Goal: Communication & Community: Answer question/provide support

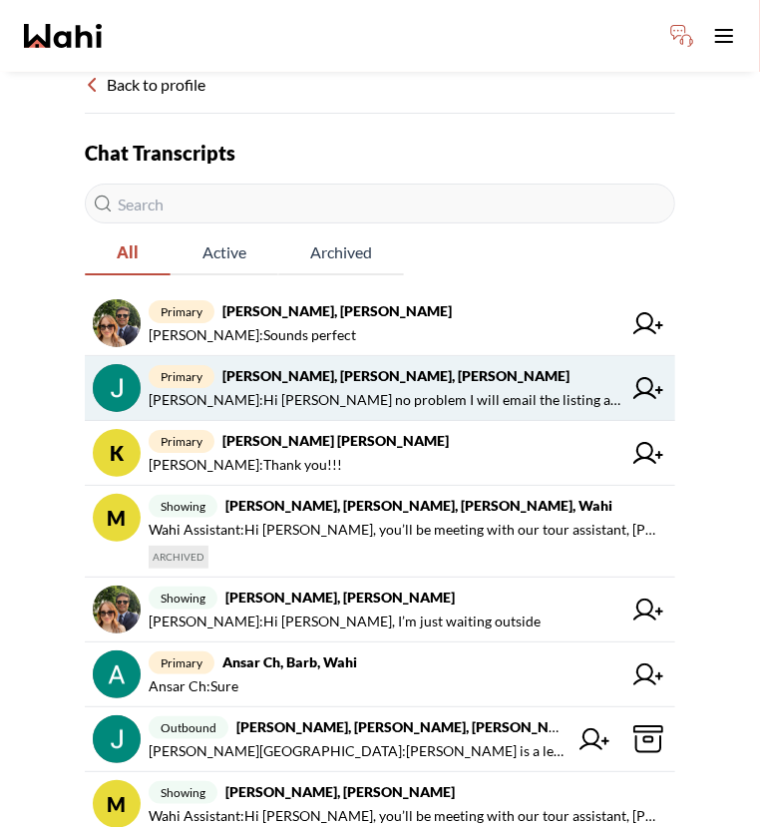
scroll to position [62, 0]
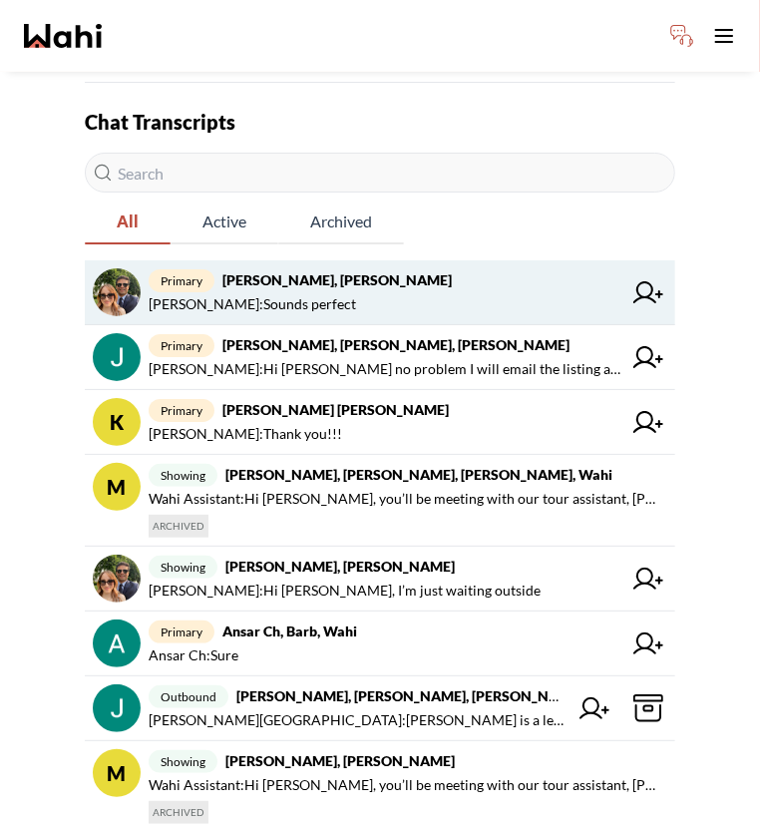
click at [339, 304] on span "Behnam Fazili : Sounds perfect" at bounding box center [385, 304] width 473 height 24
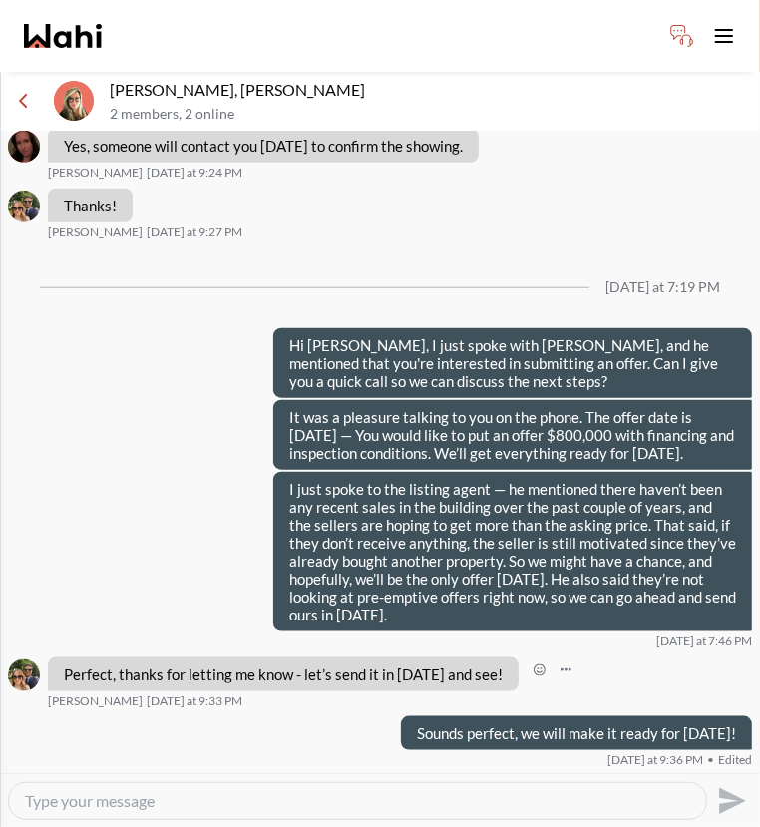
scroll to position [889, 0]
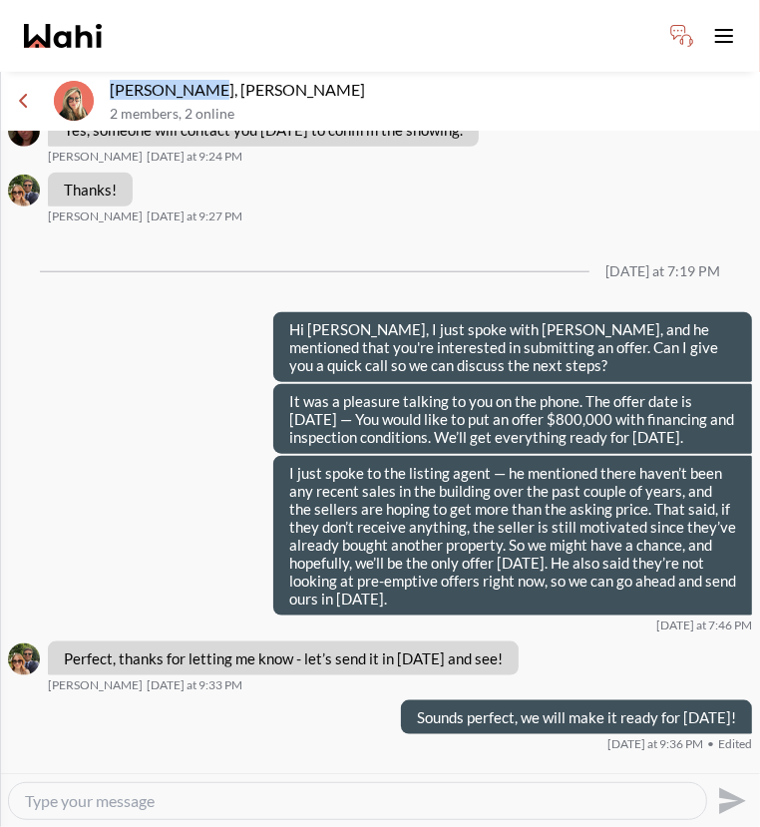
drag, startPoint x: 208, startPoint y: 88, endPoint x: 109, endPoint y: 84, distance: 99.8
click at [110, 84] on p "Sean Andrade, Barb" at bounding box center [431, 90] width 642 height 20
copy p "Sean Andrade"
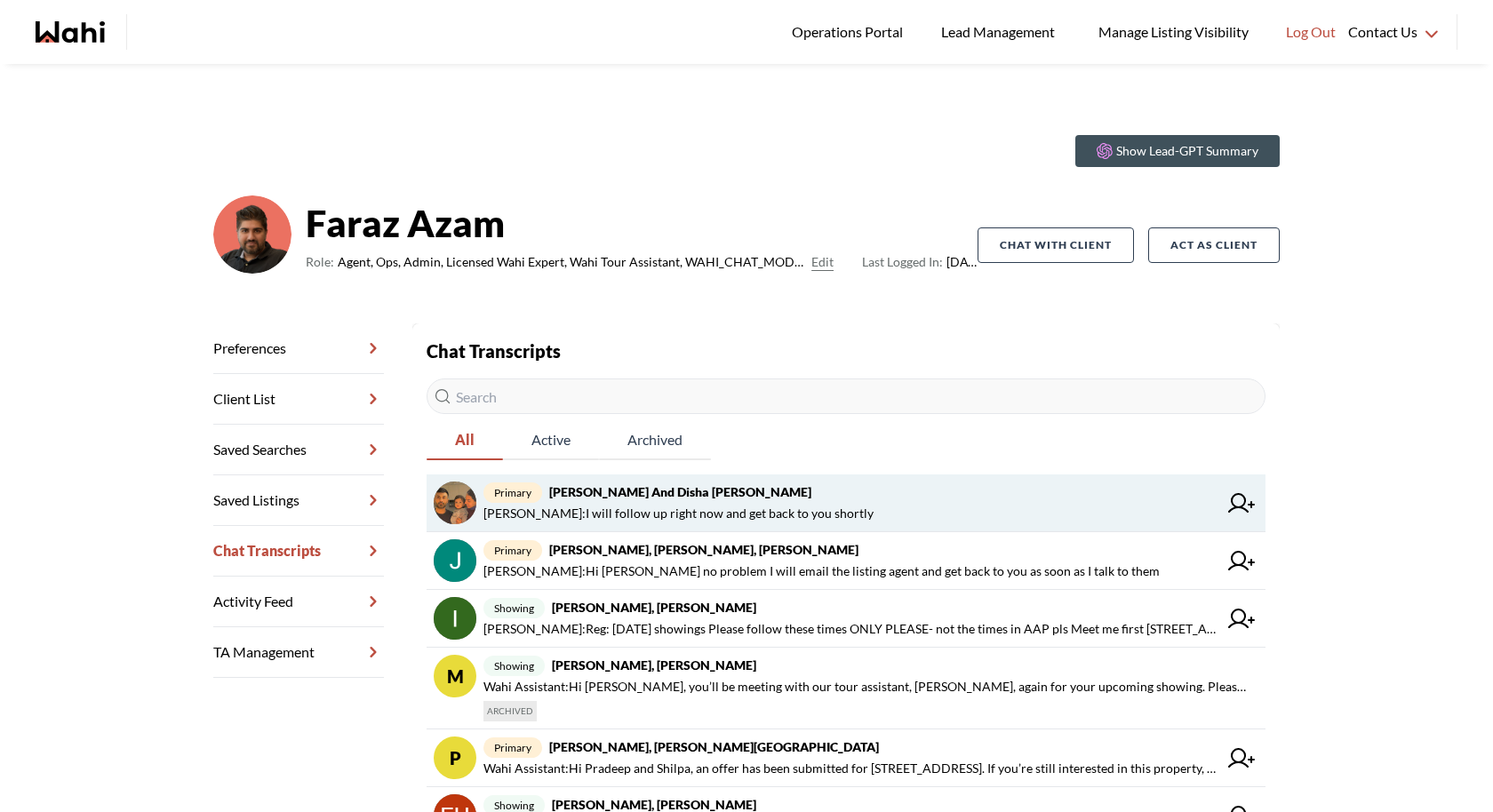
click at [626, 499] on strong "Sidhant and Disha Vats, Faraz" at bounding box center [680, 491] width 262 height 15
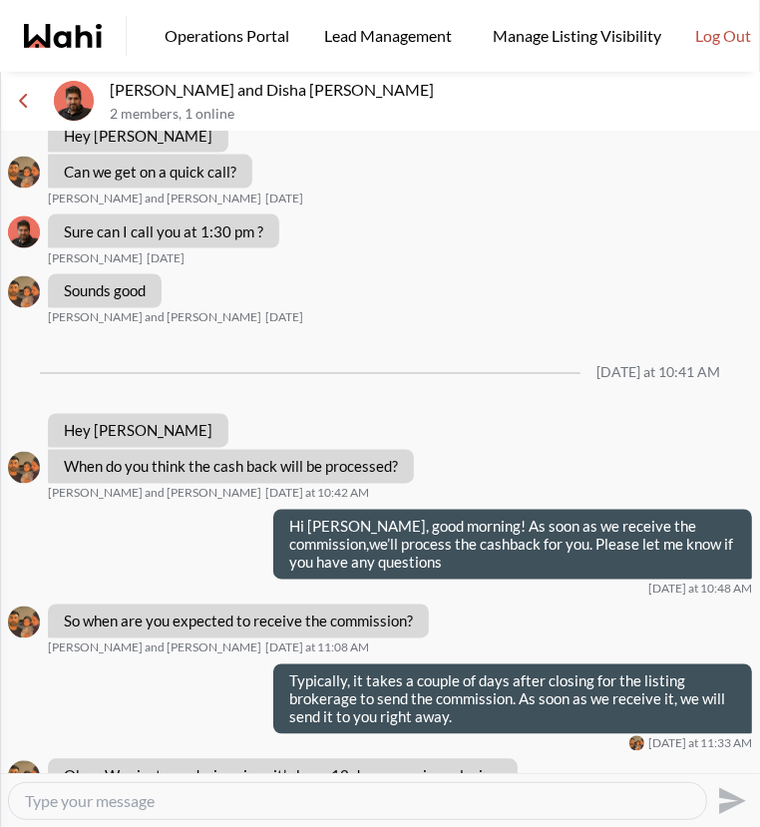
scroll to position [1565, 0]
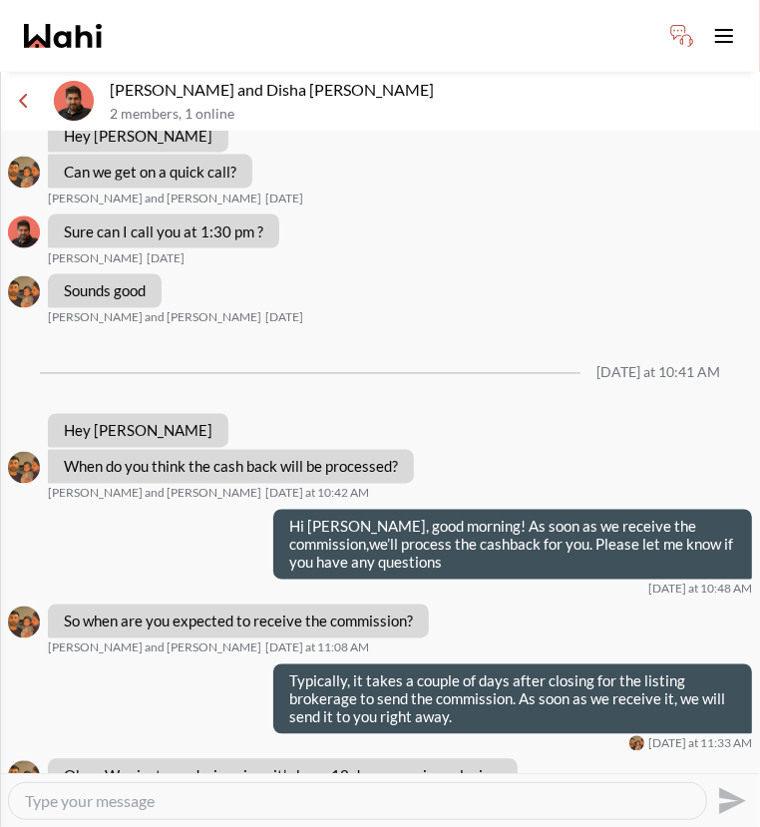
click at [196, 794] on textarea "Type your message" at bounding box center [357, 801] width 665 height 20
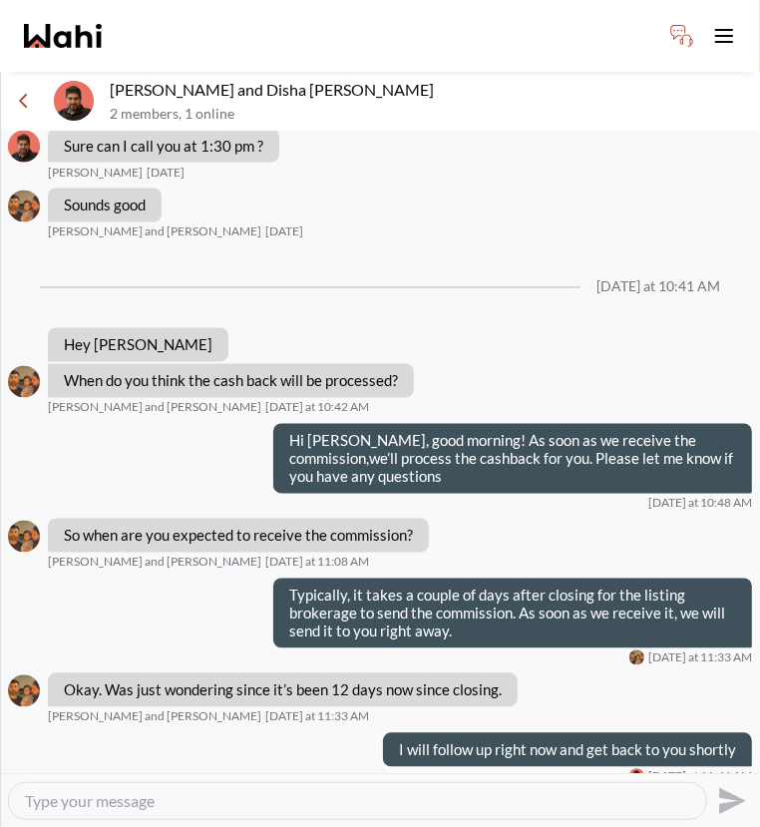
paste textarea "Not received commission yet,"
click at [20, 797] on div "Not received commission yet," at bounding box center [357, 801] width 697 height 36
click at [31, 797] on textarea "Not received commission yet," at bounding box center [357, 801] width 665 height 20
click at [26, 799] on textarea "Not received commission yet," at bounding box center [357, 801] width 665 height 20
click at [101, 799] on textarea "We have Not received commission yet," at bounding box center [357, 801] width 665 height 20
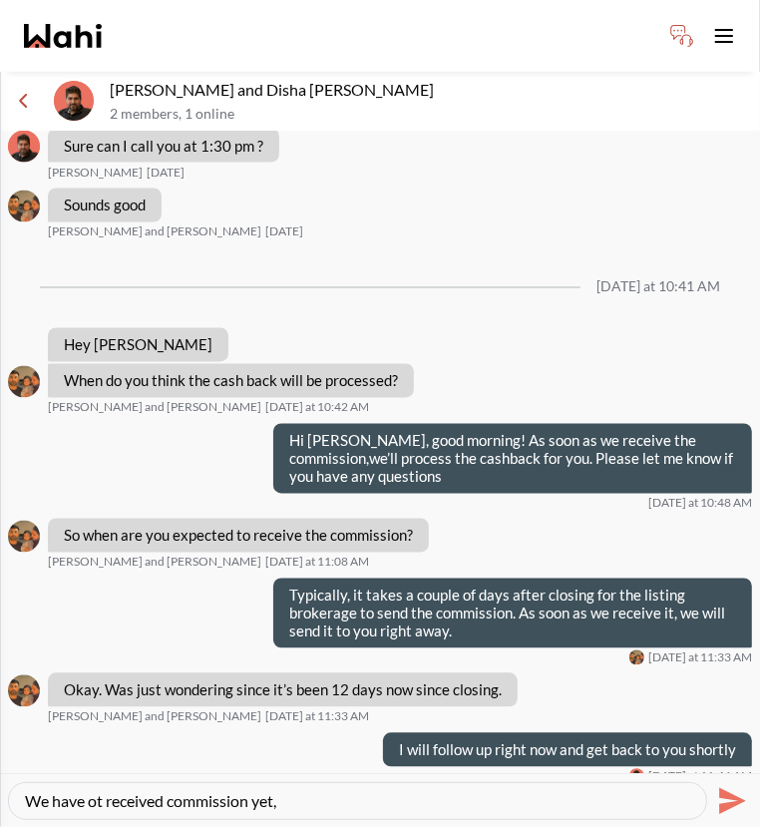
click at [27, 797] on textarea "We have ot received commission yet," at bounding box center [357, 801] width 665 height 20
click at [345, 798] on textarea "I just talked to our deal manager and he said We have ot received commission ye…" at bounding box center [357, 801] width 665 height 20
click at [598, 799] on textarea "I just talked to our deal manager and he said we have ot received commission ye…" at bounding box center [357, 801] width 665 height 20
click at [105, 796] on textarea "I just talked to our deal manager and he said we have ot received commission ye…" at bounding box center [357, 801] width 665 height 20
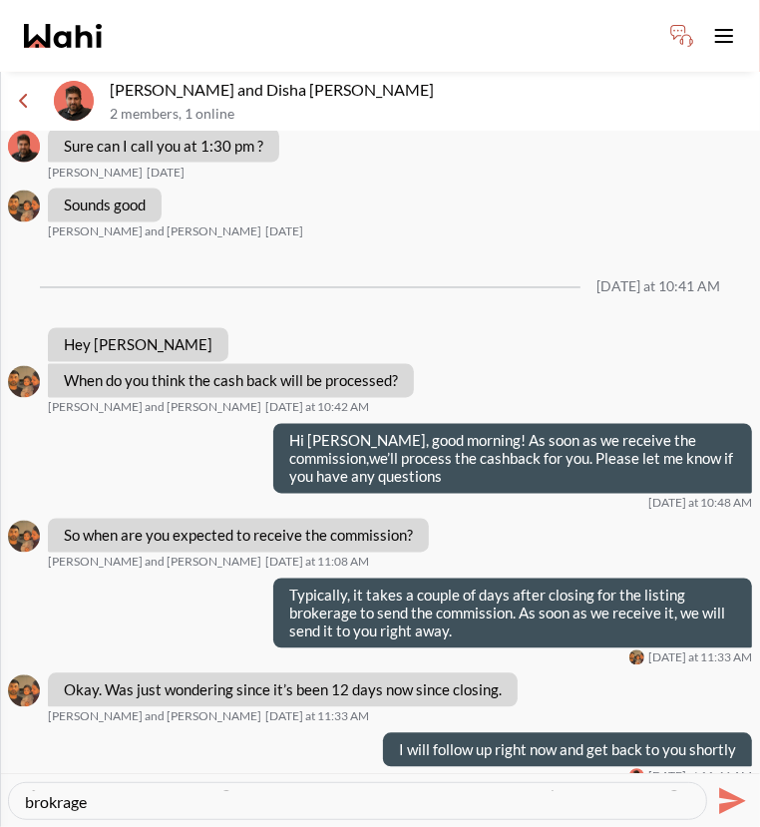
click at [86, 795] on textarea "I just talked to our deal manager and he said we have ot received commission ye…" at bounding box center [357, 801] width 665 height 20
click at [251, 803] on textarea "I just talked to our deal manager and he said we have ot received commission ye…" at bounding box center [357, 801] width 665 height 20
type textarea "I just talked to our deal manager and he said we have ot received commission ye…"
click at [726, 802] on icon "Send" at bounding box center [732, 800] width 27 height 27
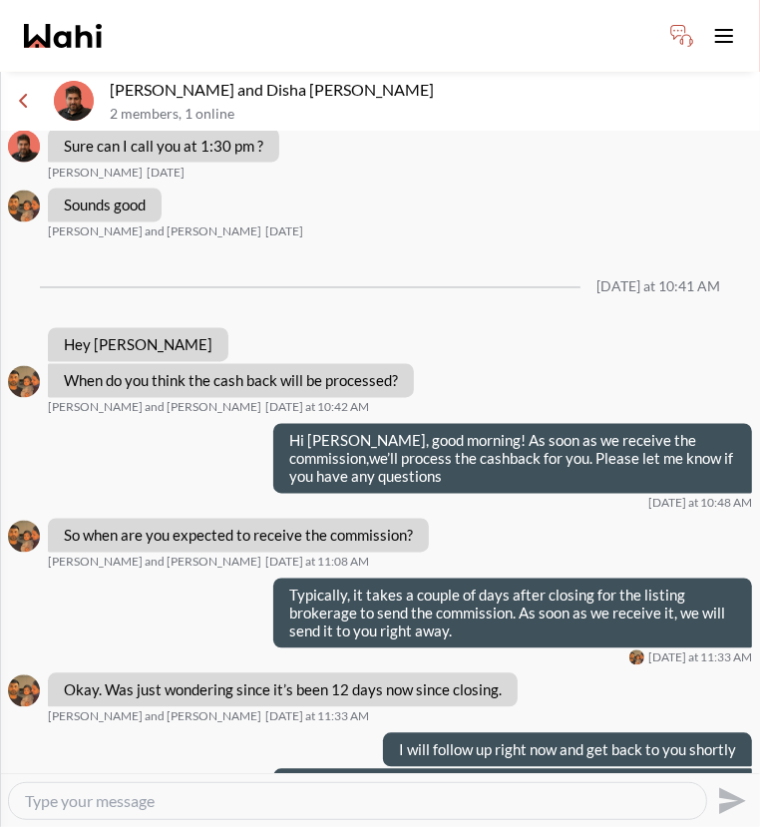
scroll to position [0, 0]
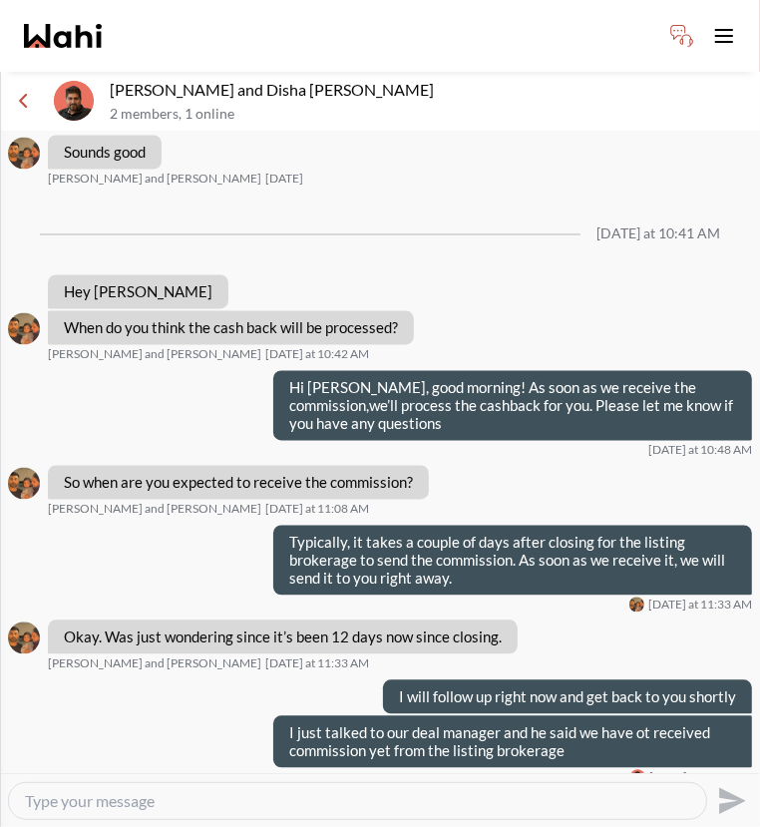
click at [292, 800] on textarea "Type your message" at bounding box center [357, 801] width 665 height 20
click at [209, 795] on textarea "We will update you as soob as we receive the commission" at bounding box center [357, 801] width 665 height 20
click at [366, 800] on textarea "We will update you as soon as we receive the commission" at bounding box center [357, 801] width 665 height 20
type textarea "We will update you as soon as we receive the commission"
click at [737, 797] on icon "Send" at bounding box center [732, 800] width 27 height 27
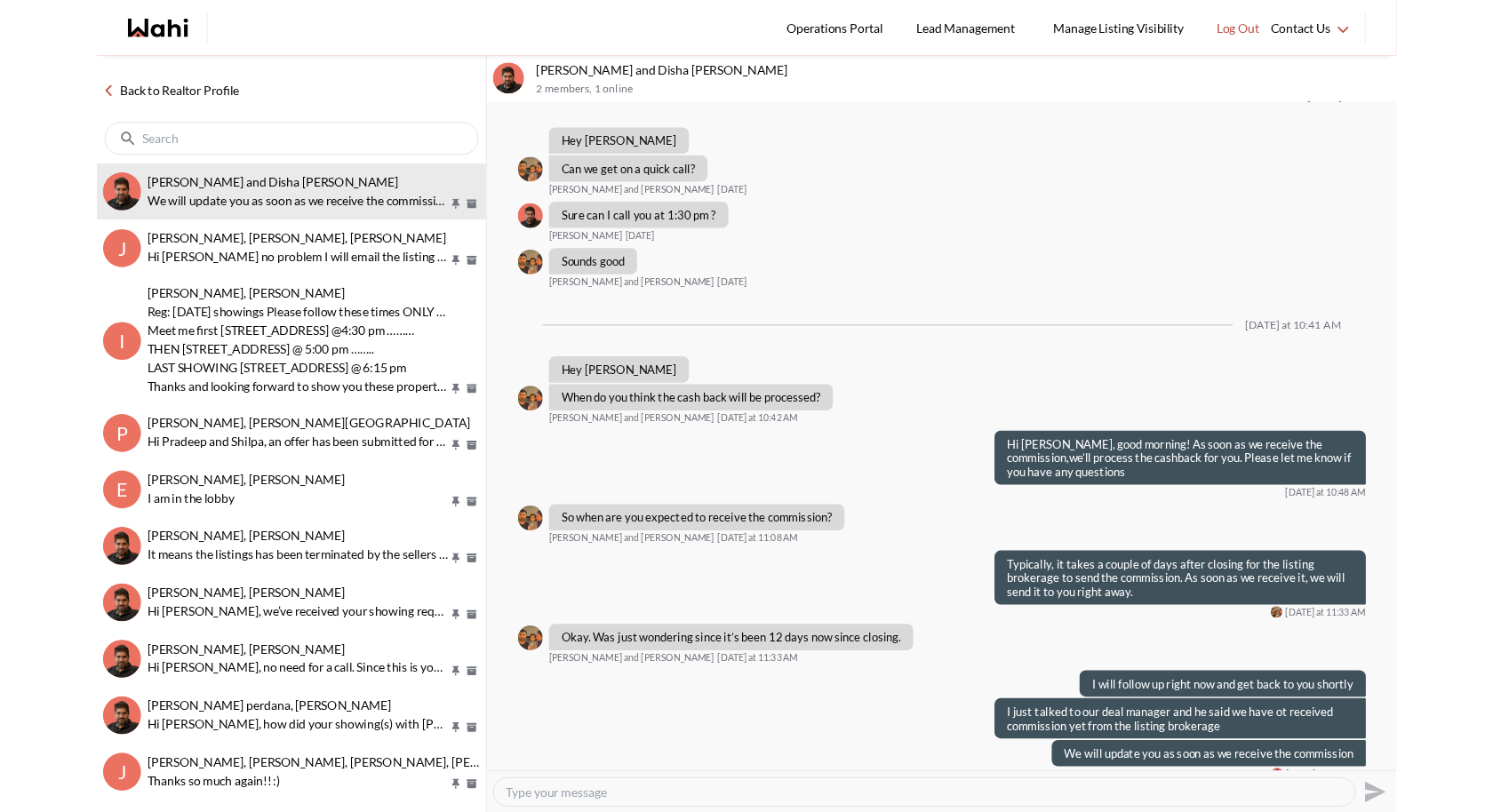
scroll to position [1474, 0]
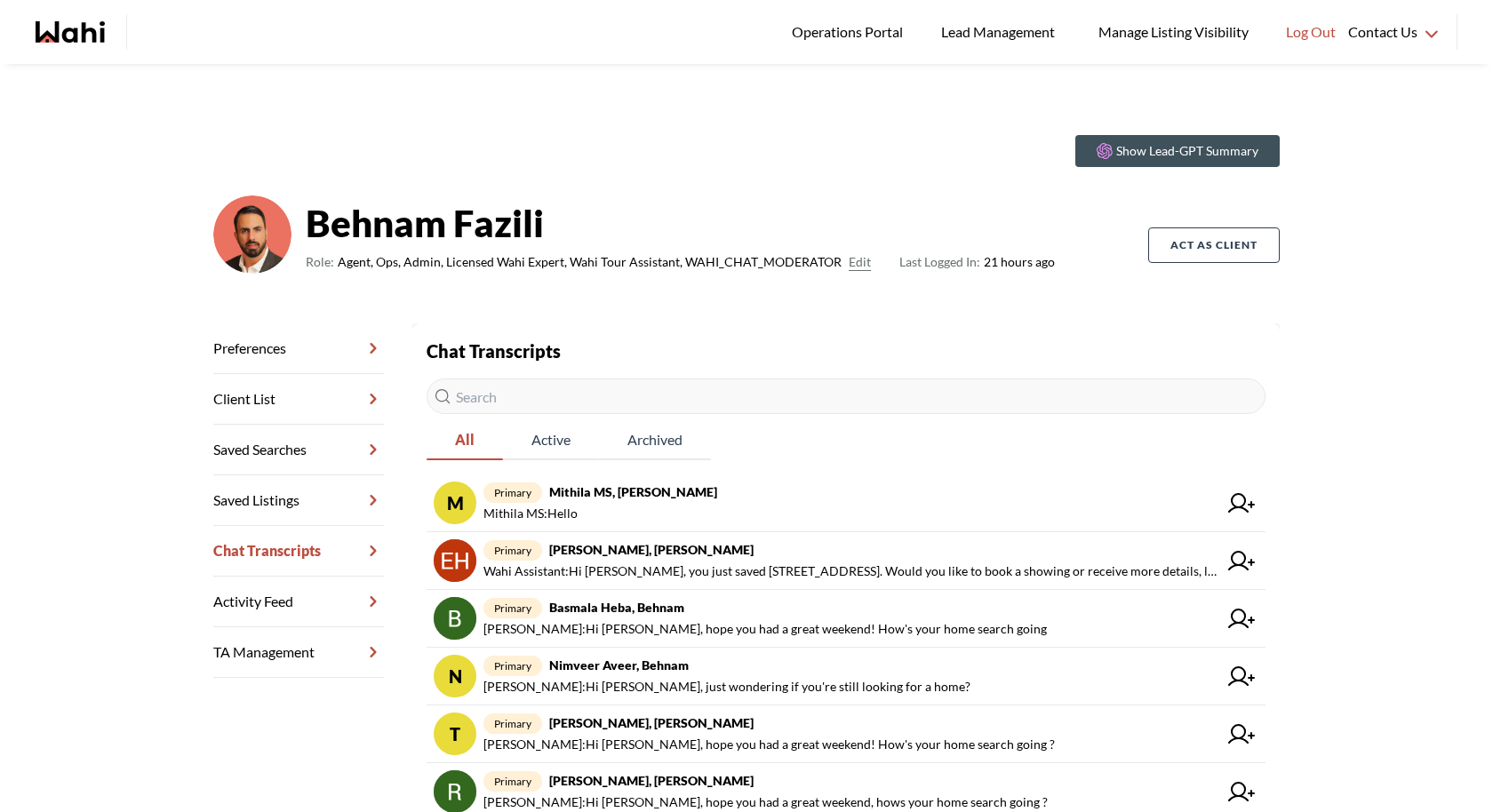
click at [648, 396] on input "text" at bounding box center [846, 396] width 839 height 36
paste input "Hi, just wanted to see if you're still looking for a home"
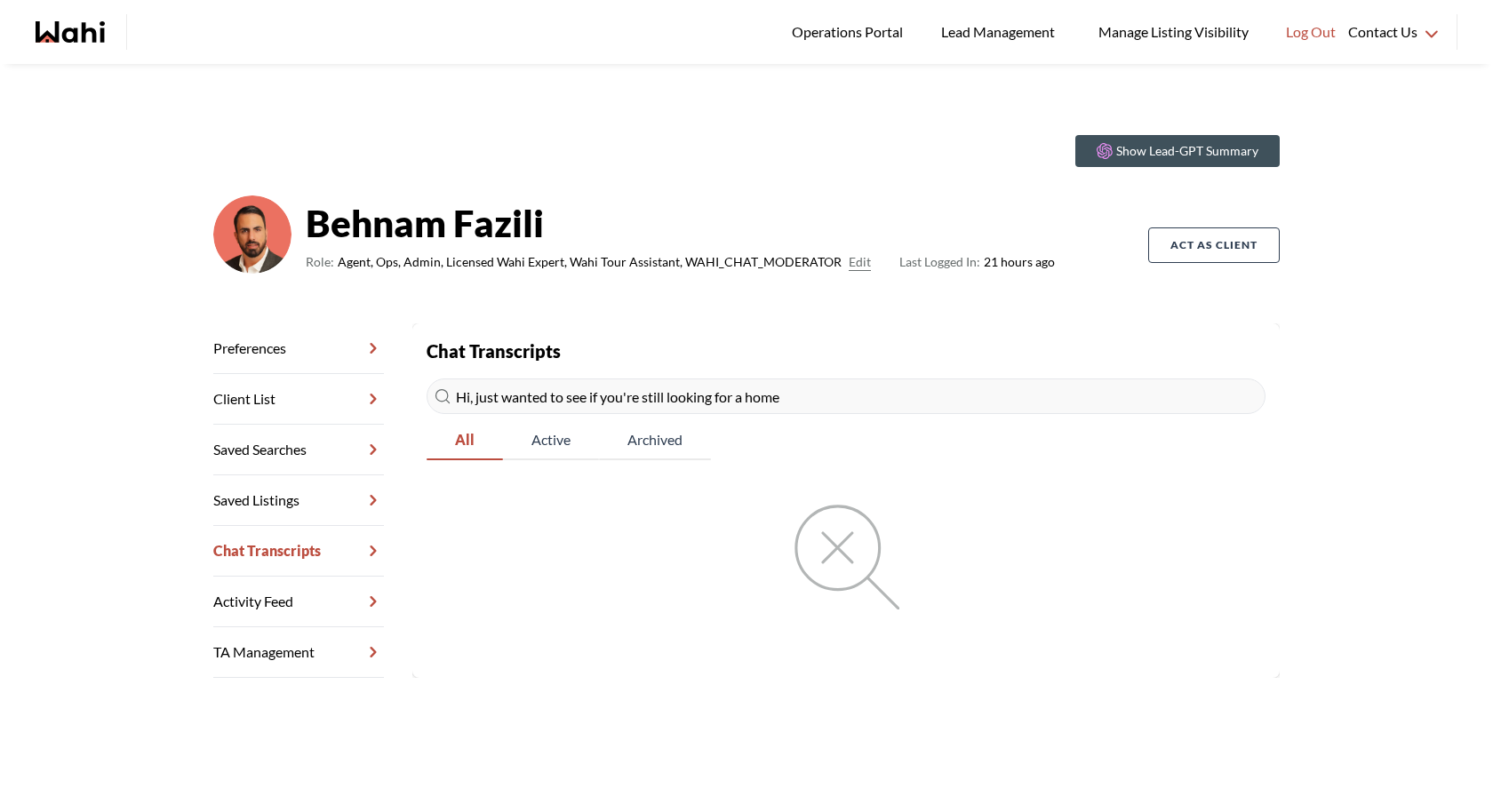
type input "Hi, just wanted to see if you're still looking for a hom"
drag, startPoint x: 799, startPoint y: 396, endPoint x: 362, endPoint y: 386, distance: 437.1
click at [360, 388] on div "Preferences Client List Saved Searches Saved Listings Chat Transcripts Activity…" at bounding box center [746, 500] width 1066 height 354
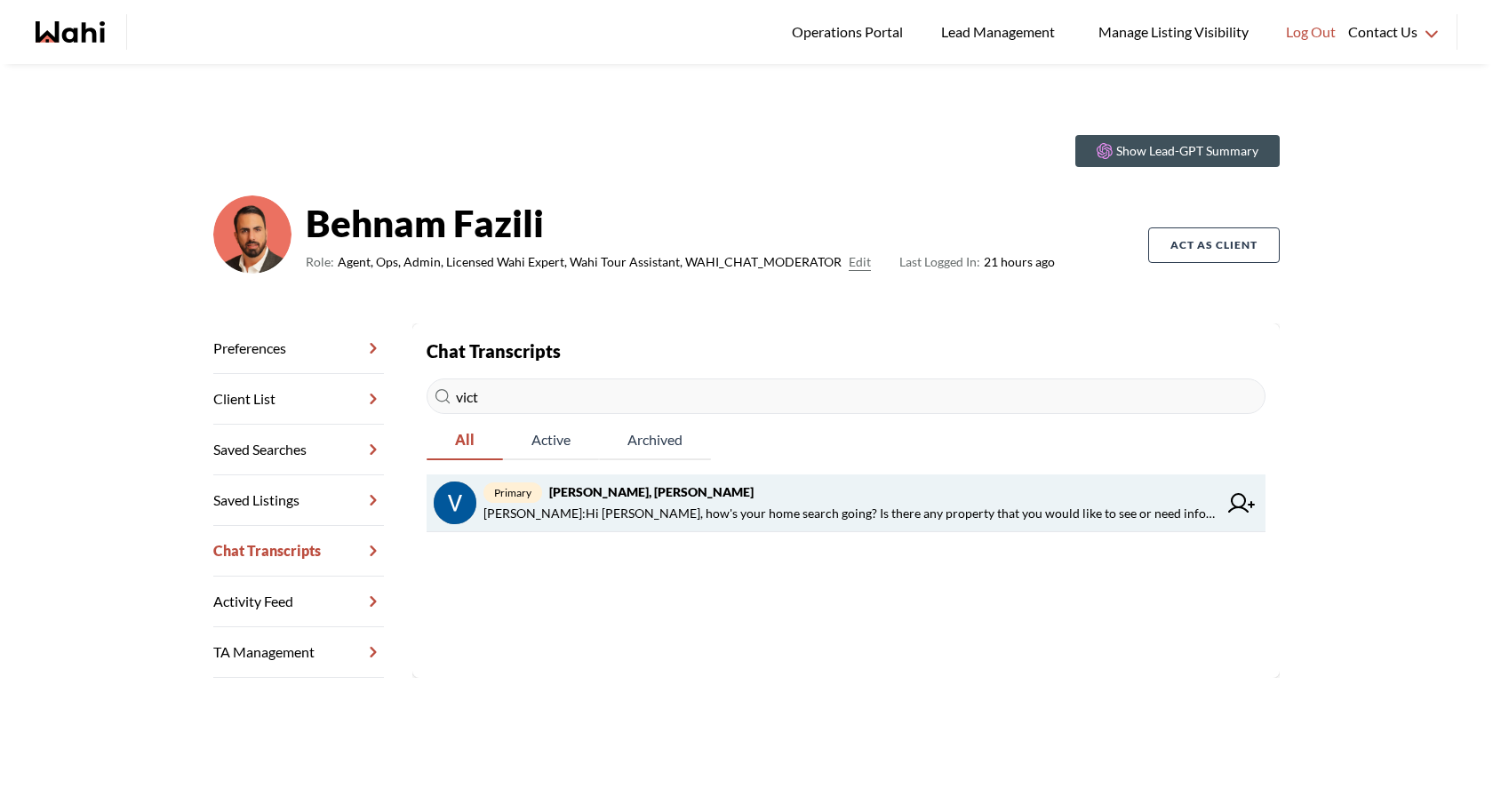
type input "vict"
click at [653, 487] on strong "Victoria Pereira, Behnam" at bounding box center [650, 491] width 204 height 15
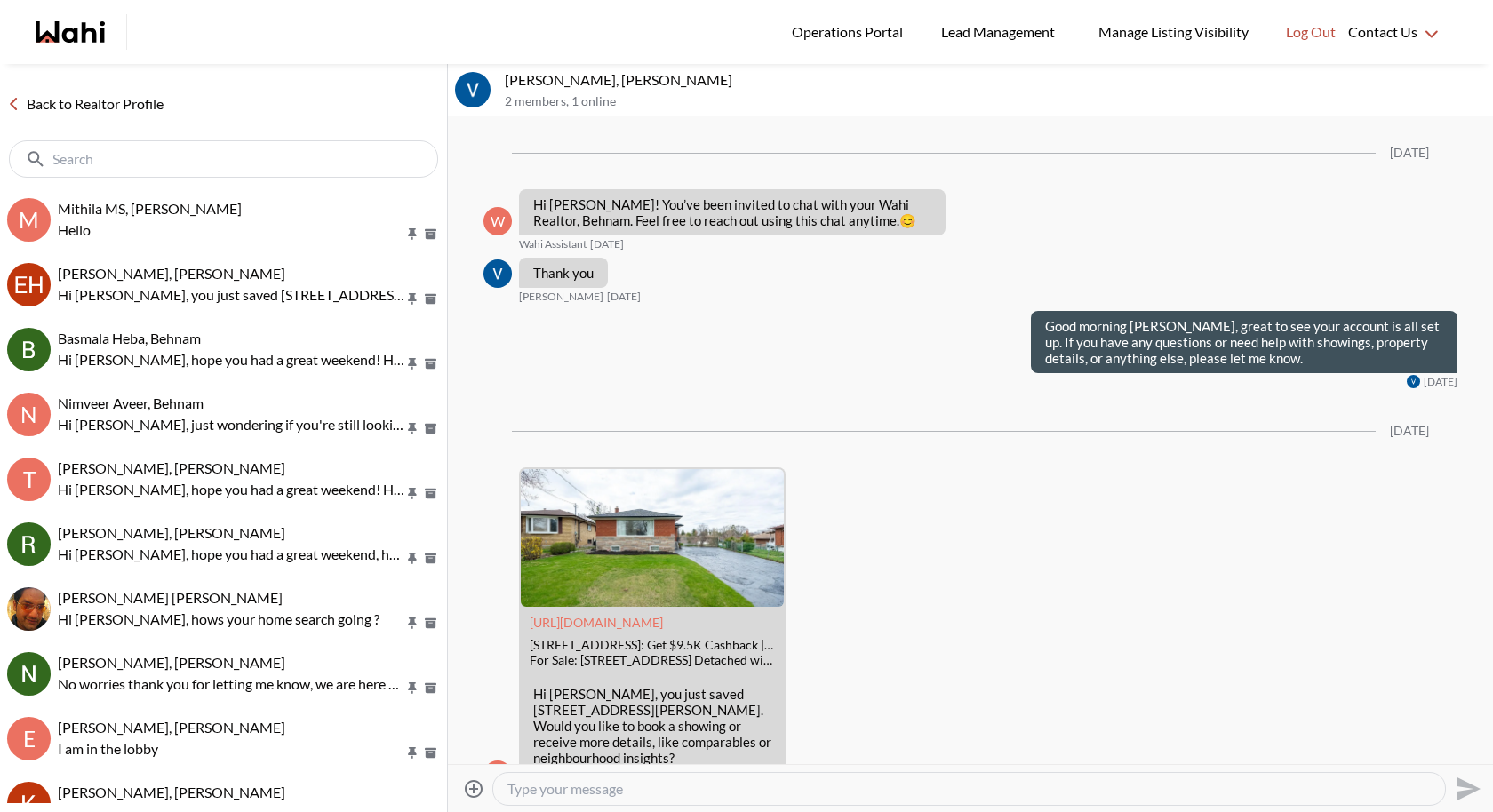
scroll to position [444, 0]
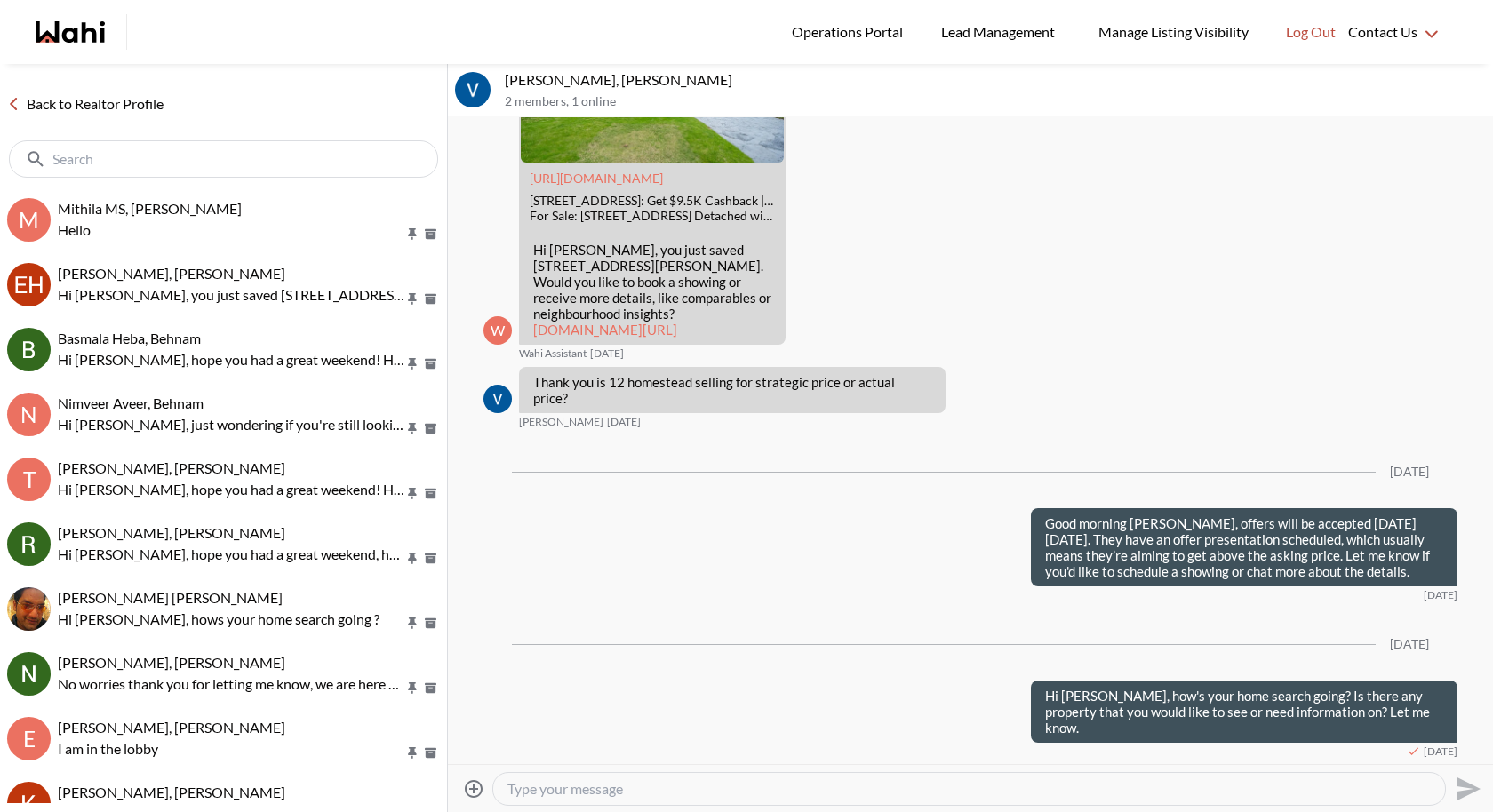
click at [583, 777] on div at bounding box center [969, 789] width 951 height 32
click at [575, 781] on textarea "Type your message" at bounding box center [969, 789] width 923 height 18
paste textarea "Hi, just wanted to see if you're still looking for a home"
click at [523, 784] on textarea "Hi, just wanted to see if you're still looking for a home" at bounding box center [969, 789] width 923 height 18
type textarea "Hi Victoria, just wanted to see if you're still looking for a home"
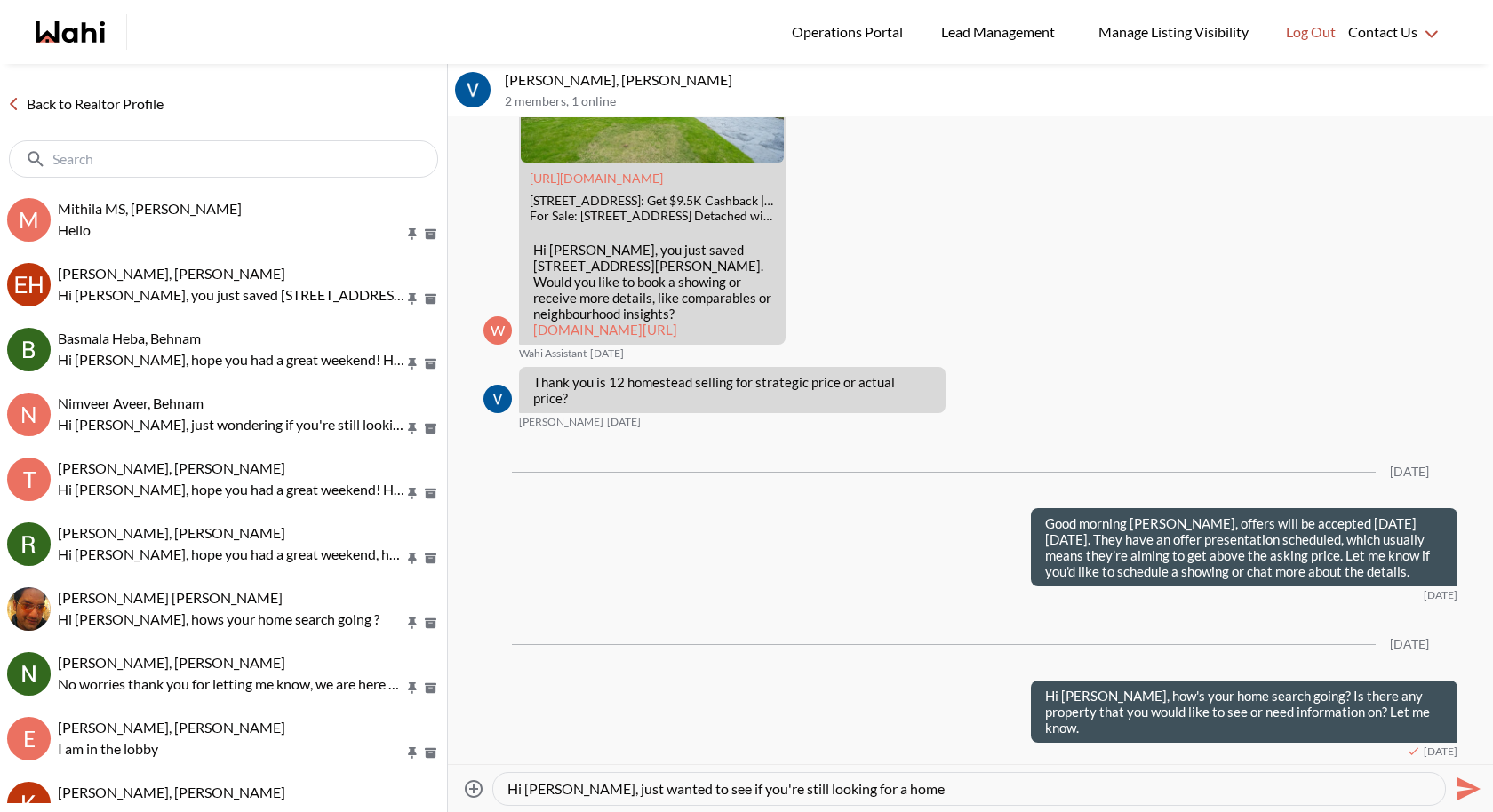
click at [1461, 787] on icon "Send" at bounding box center [1466, 789] width 29 height 28
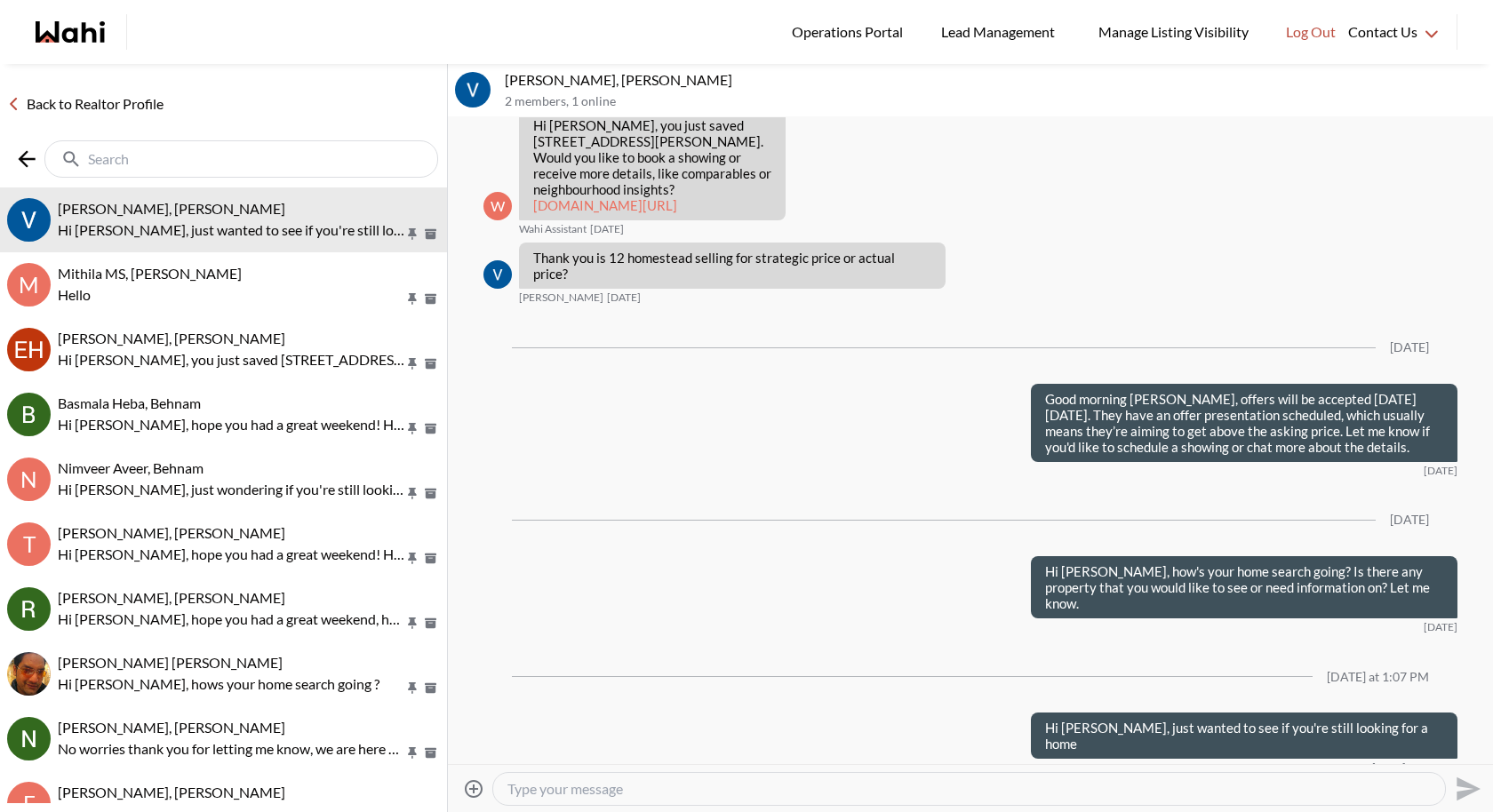
click at [176, 155] on input "text" at bounding box center [243, 159] width 310 height 18
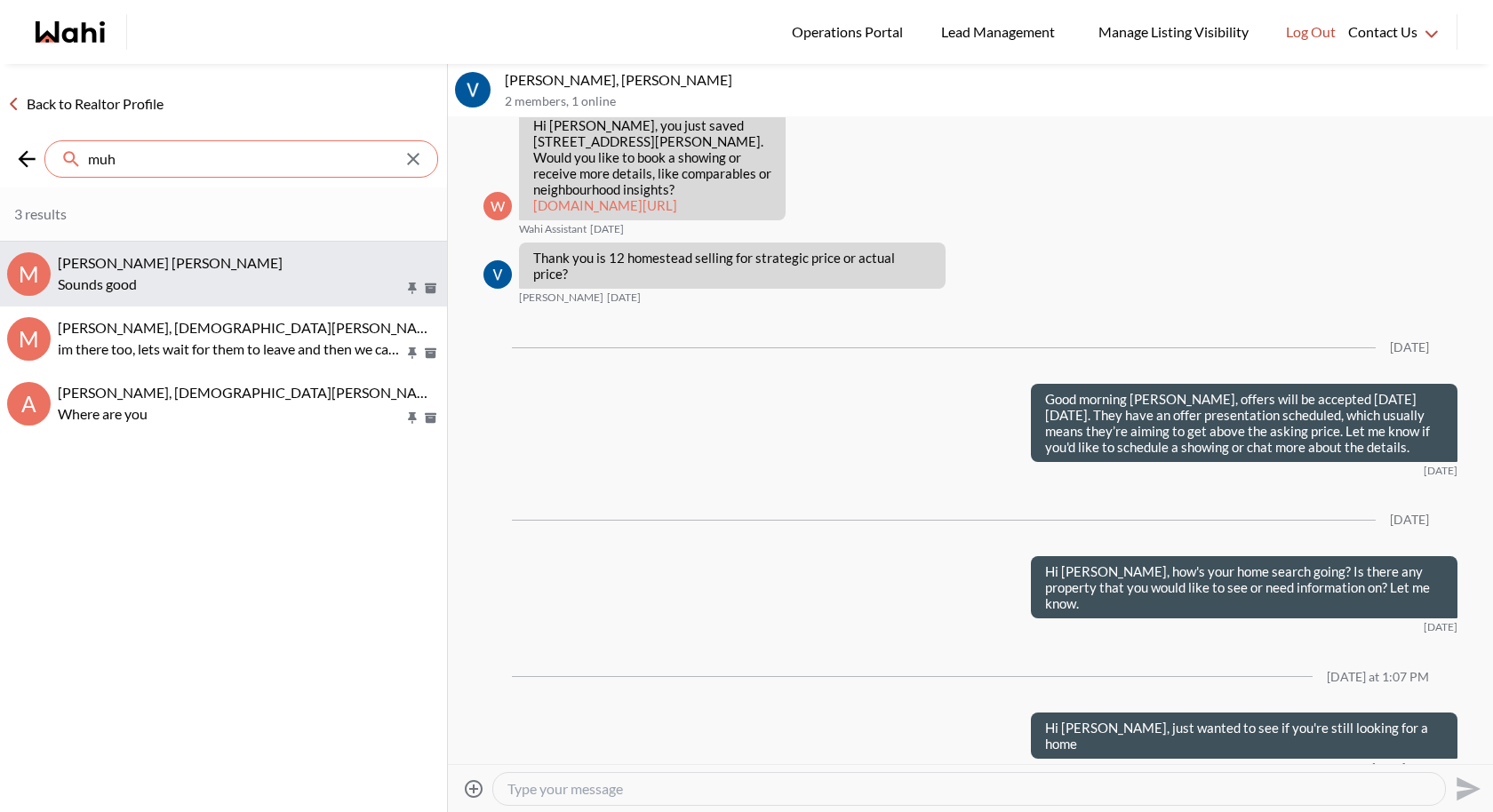
type input "muh"
click at [134, 268] on span "Muhammad Ali Zaheer, Behnam" at bounding box center [170, 262] width 224 height 17
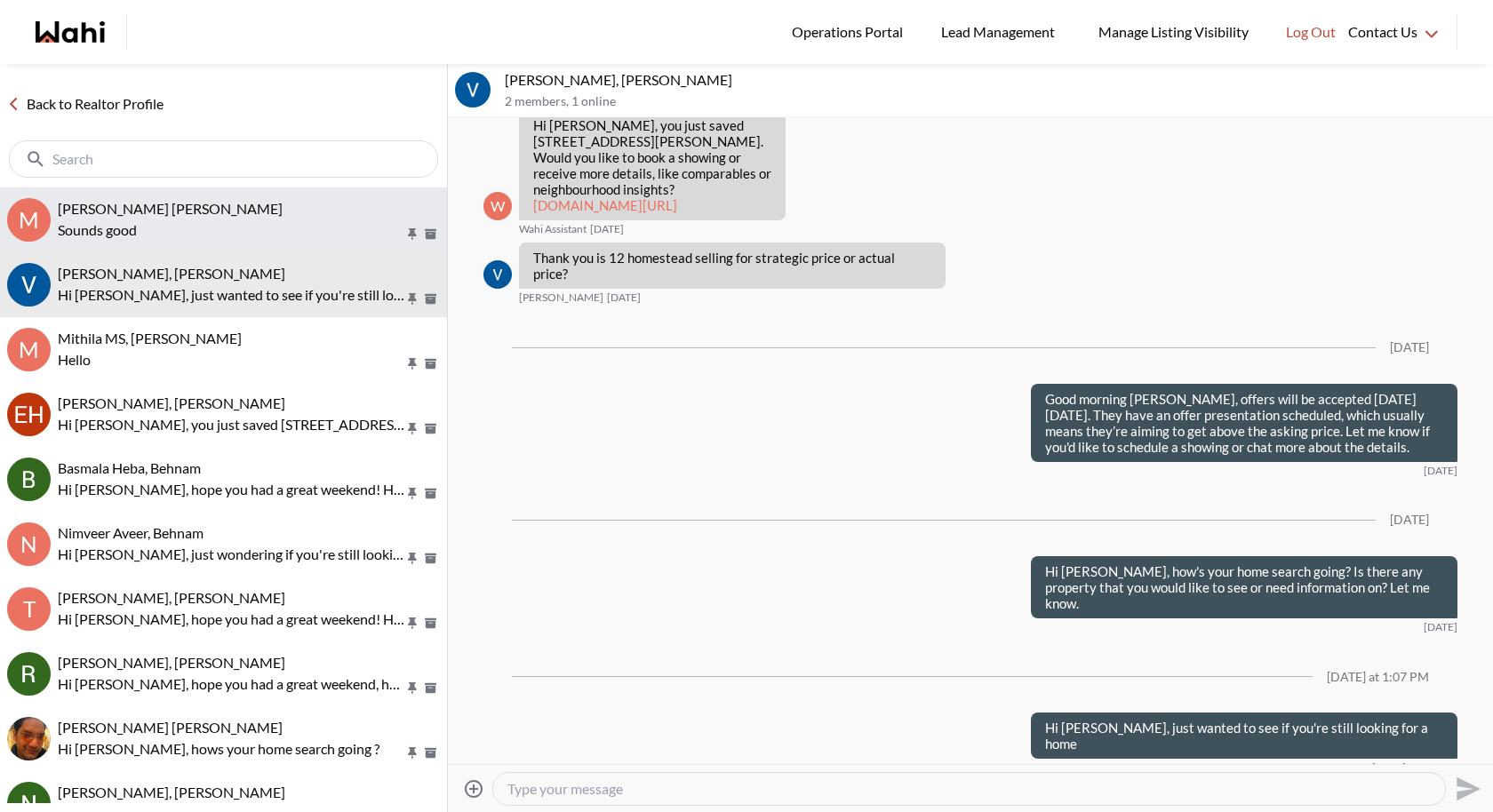
click at [282, 236] on p "Sounds good" at bounding box center [231, 230] width 347 height 21
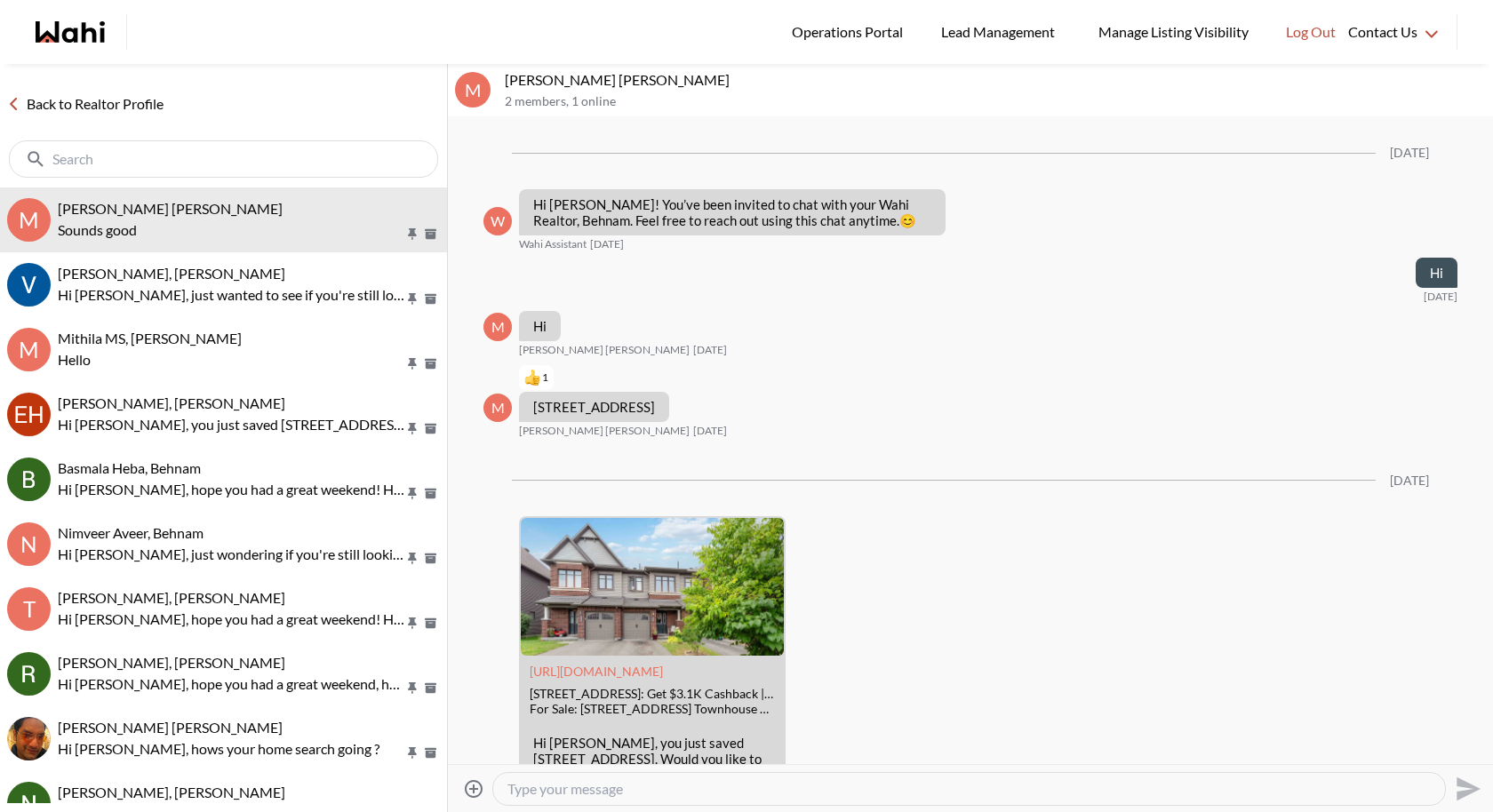
scroll to position [774, 0]
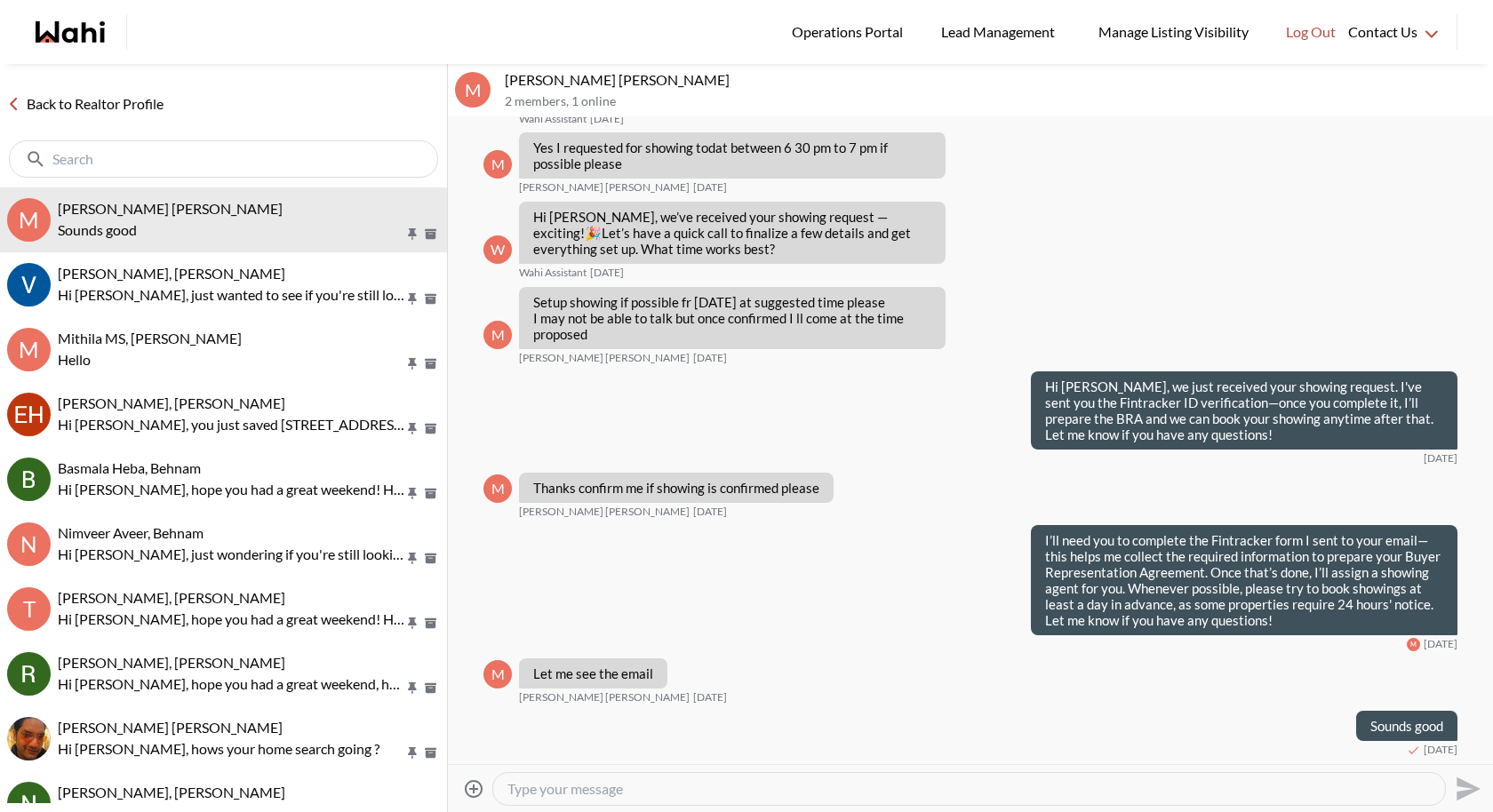
click at [581, 786] on textarea "Type your message" at bounding box center [969, 789] width 923 height 18
type textarea "Hi Muhammad, hows your home search going?"
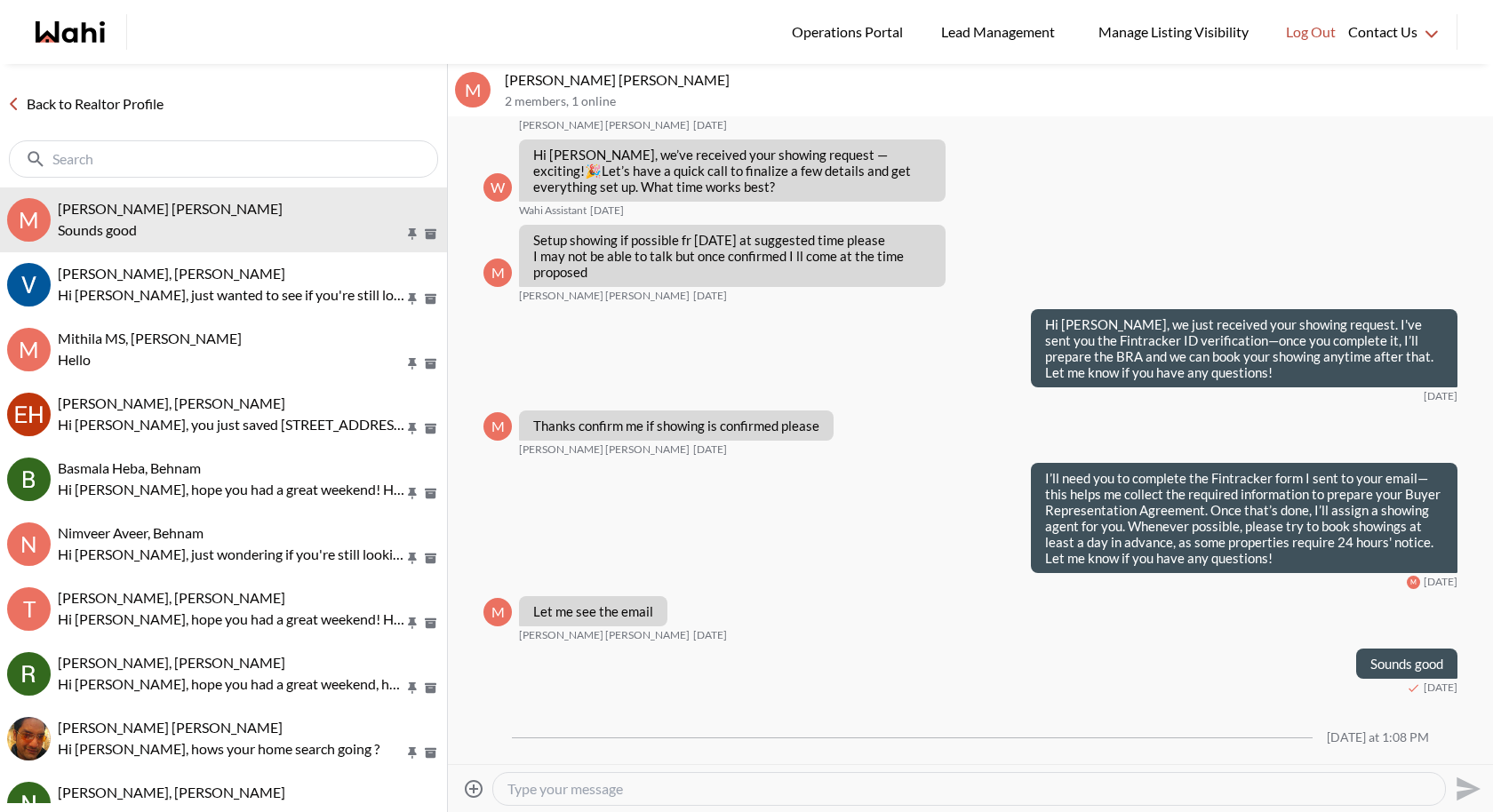
scroll to position [897, 0]
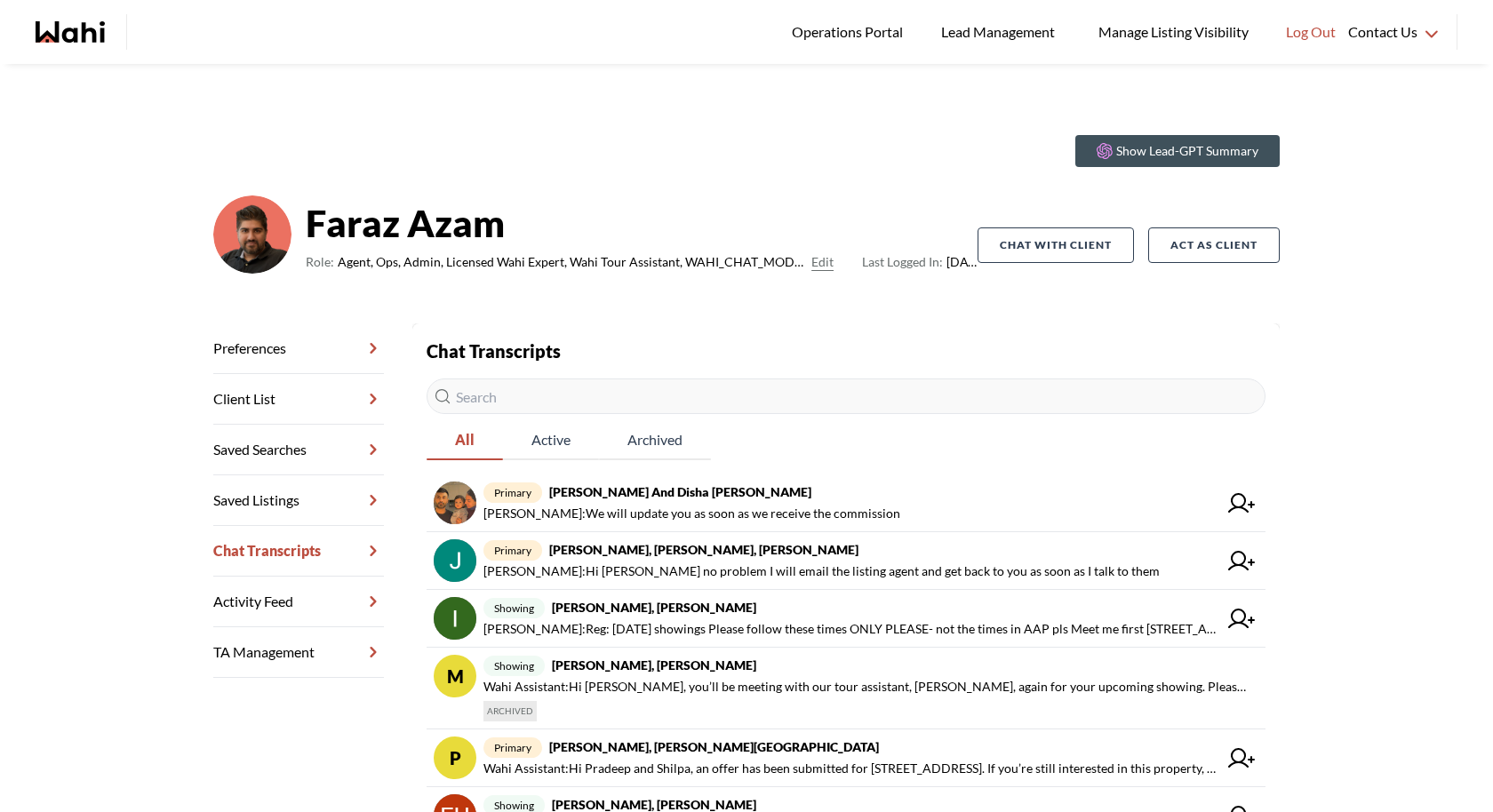
click at [645, 399] on input "text" at bounding box center [846, 396] width 839 height 36
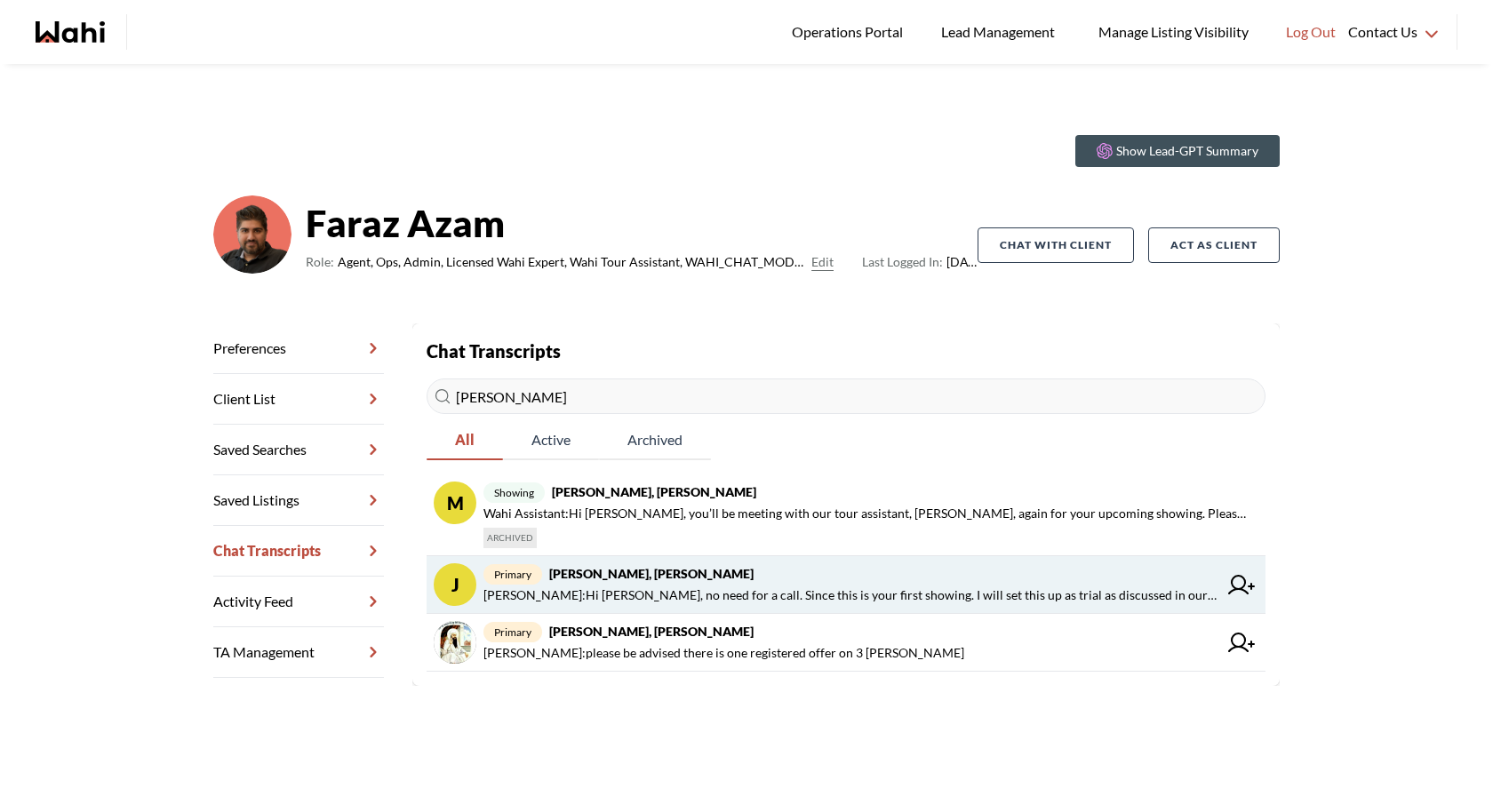
type input "[PERSON_NAME]"
click at [642, 597] on span "[PERSON_NAME] : Hi [PERSON_NAME], no need for a call. Since this is your first …" at bounding box center [851, 595] width 734 height 21
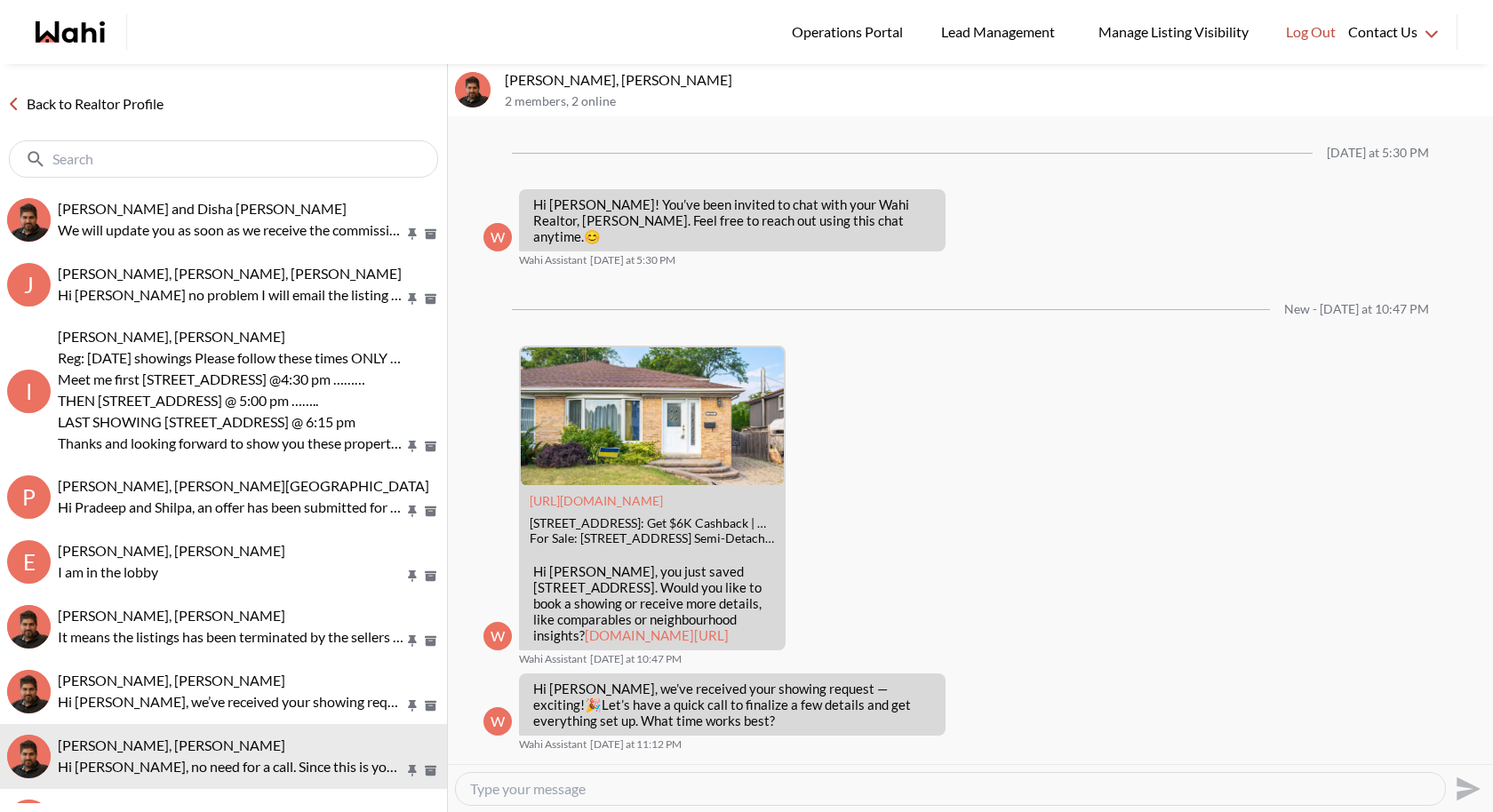
scroll to position [266, 0]
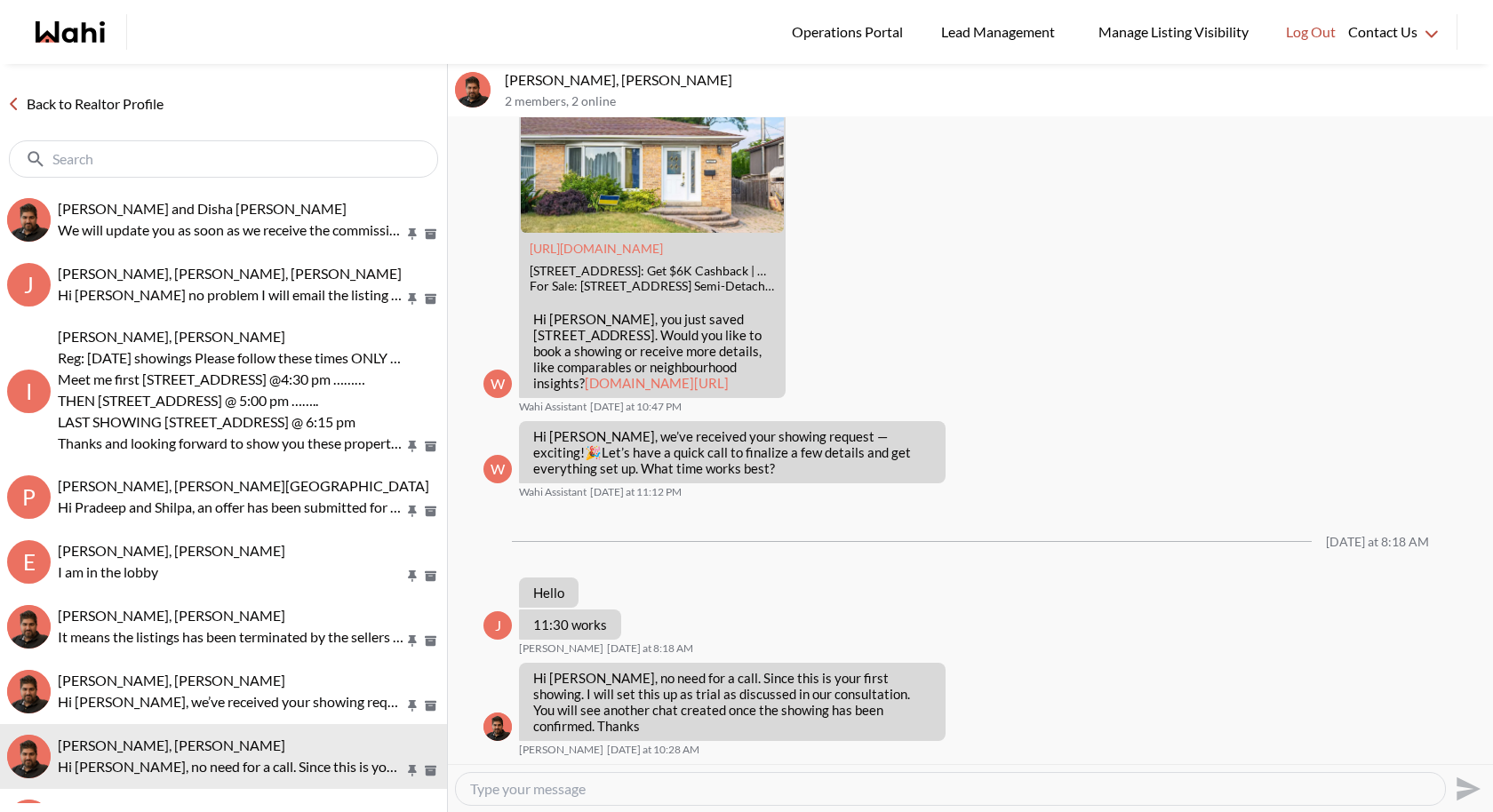
click at [593, 785] on textarea "Type your message" at bounding box center [950, 789] width 960 height 18
type textarea "Hi Jaspreet, how was your showing? Please let me know if you have any questions"
click at [1473, 782] on icon "Send" at bounding box center [1466, 789] width 29 height 28
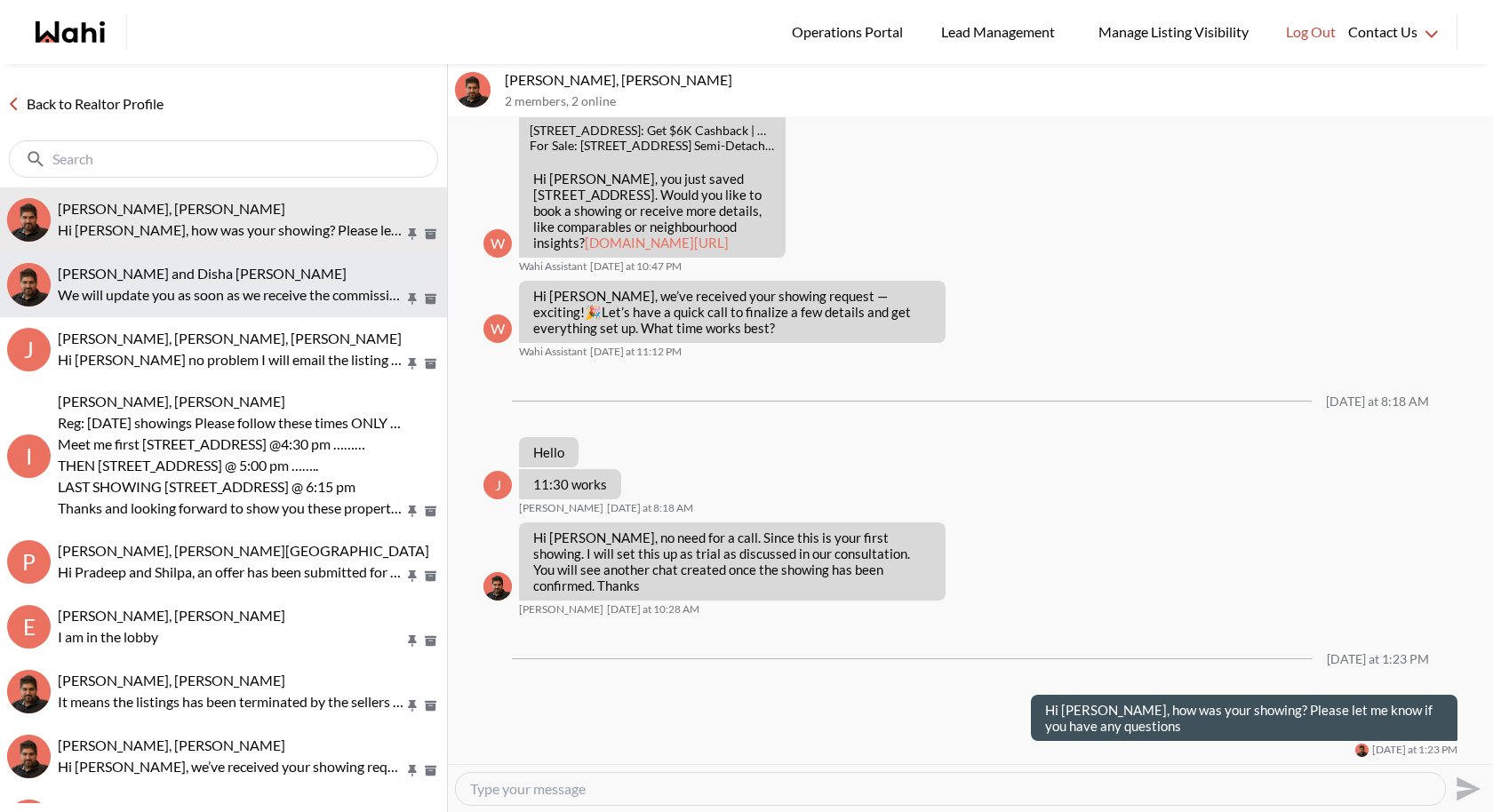
click at [168, 286] on p "We will update you as soon as we receive the commission" at bounding box center [231, 295] width 347 height 21
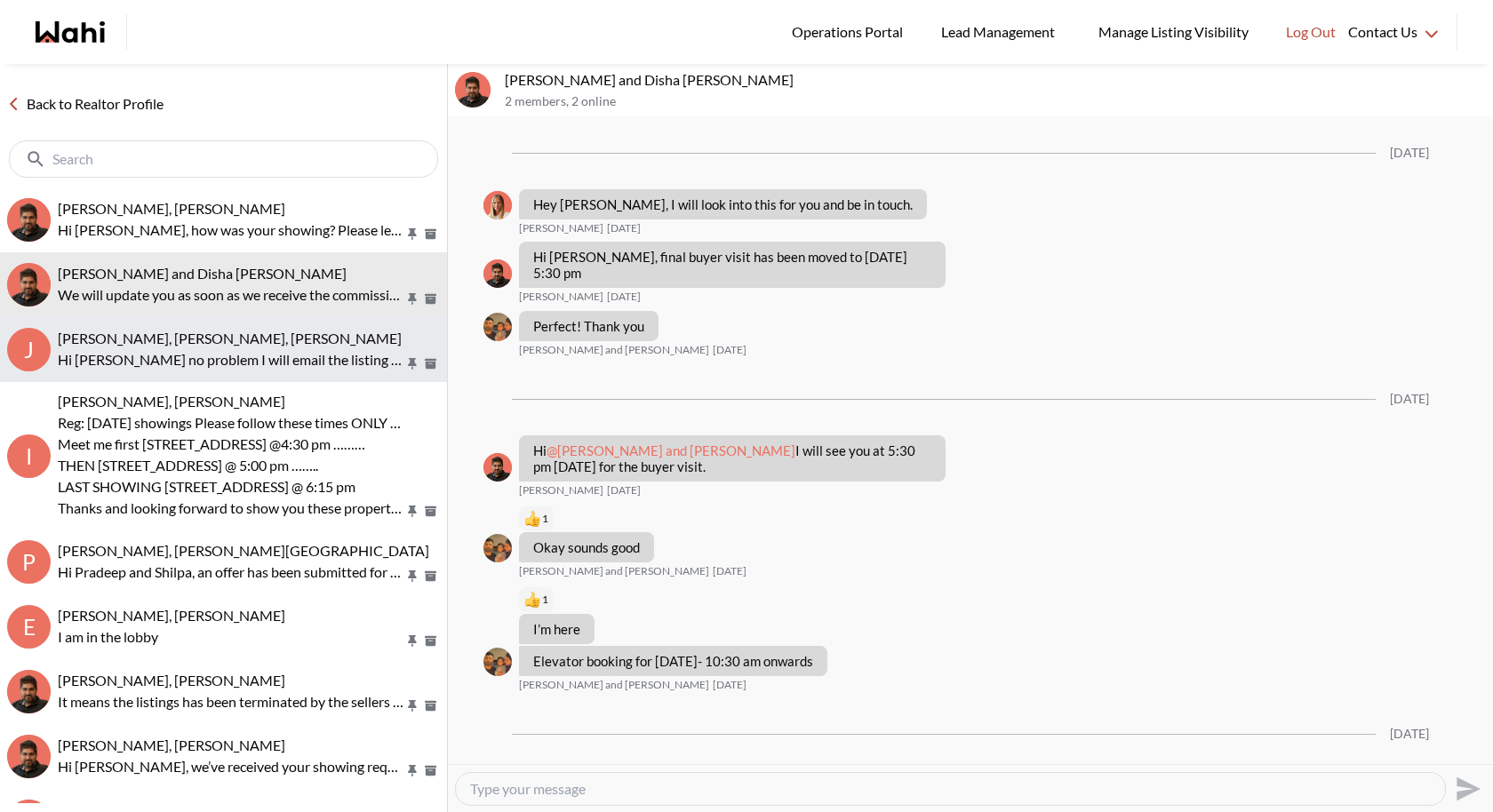
scroll to position [1263, 0]
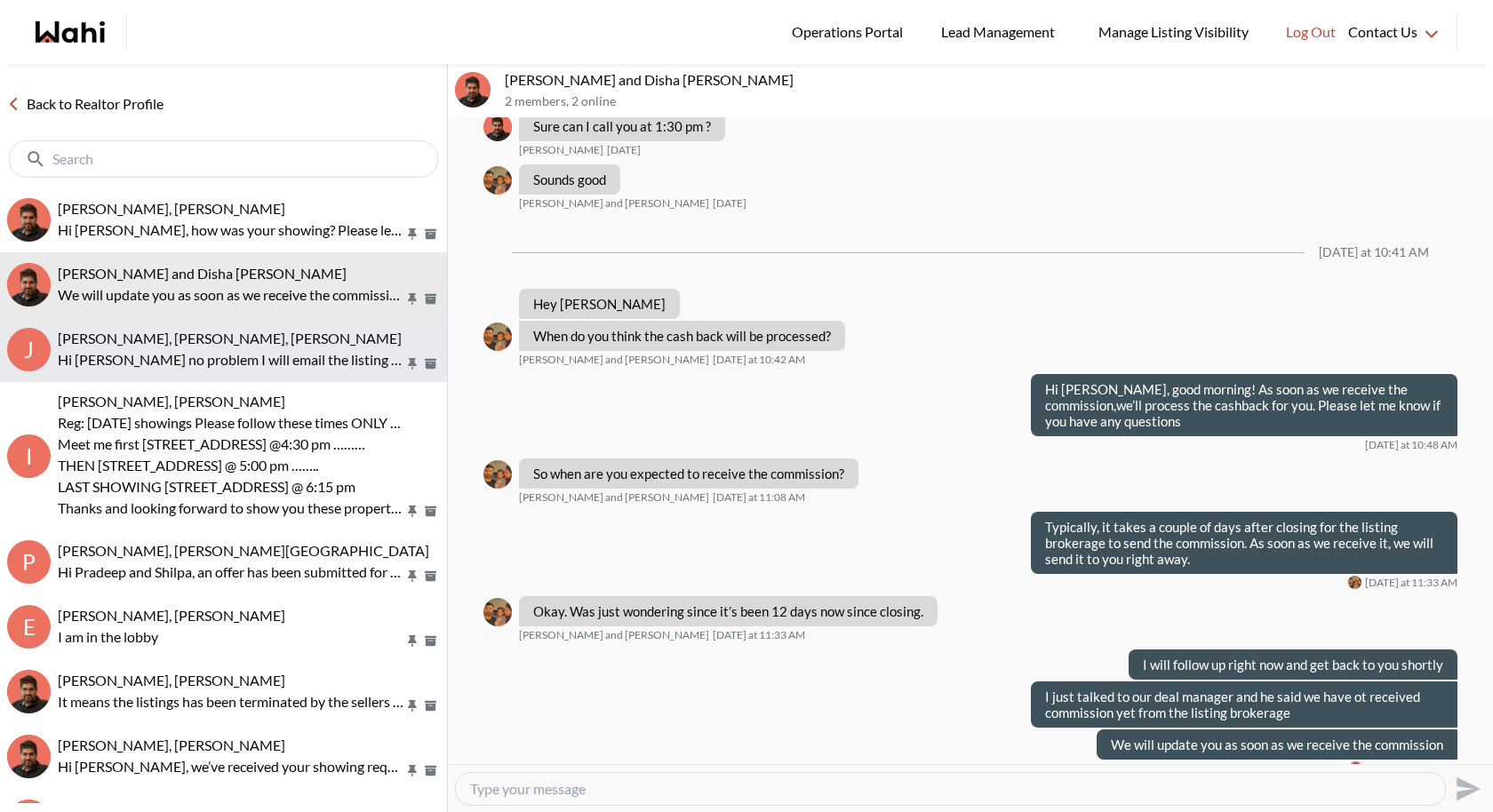
click at [191, 378] on button "J Jack Burke, Leyla Smith, Faraz, Barbara Hi Jack no problem I will email the l…" at bounding box center [224, 349] width 447 height 65
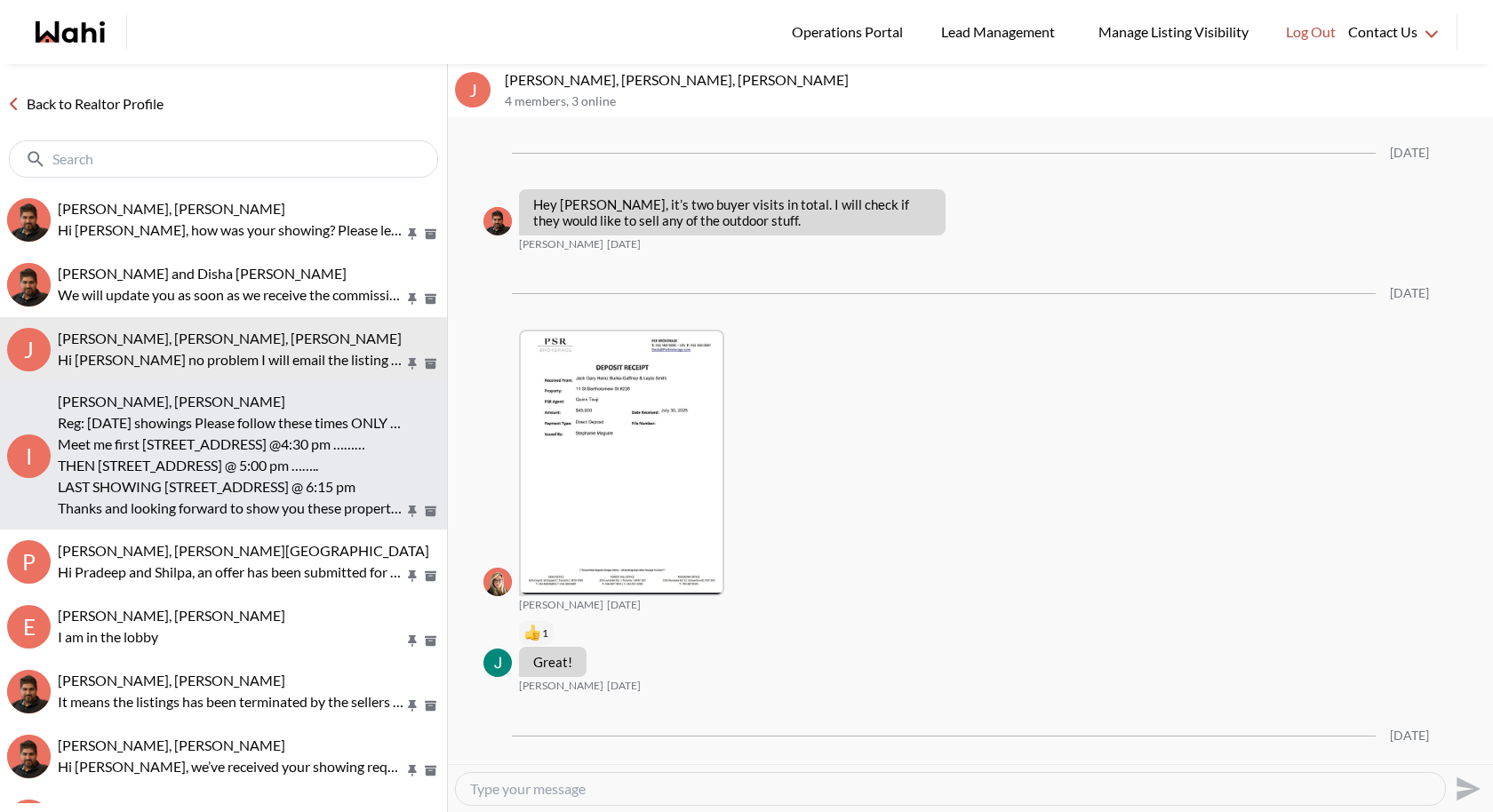
scroll to position [3400, 0]
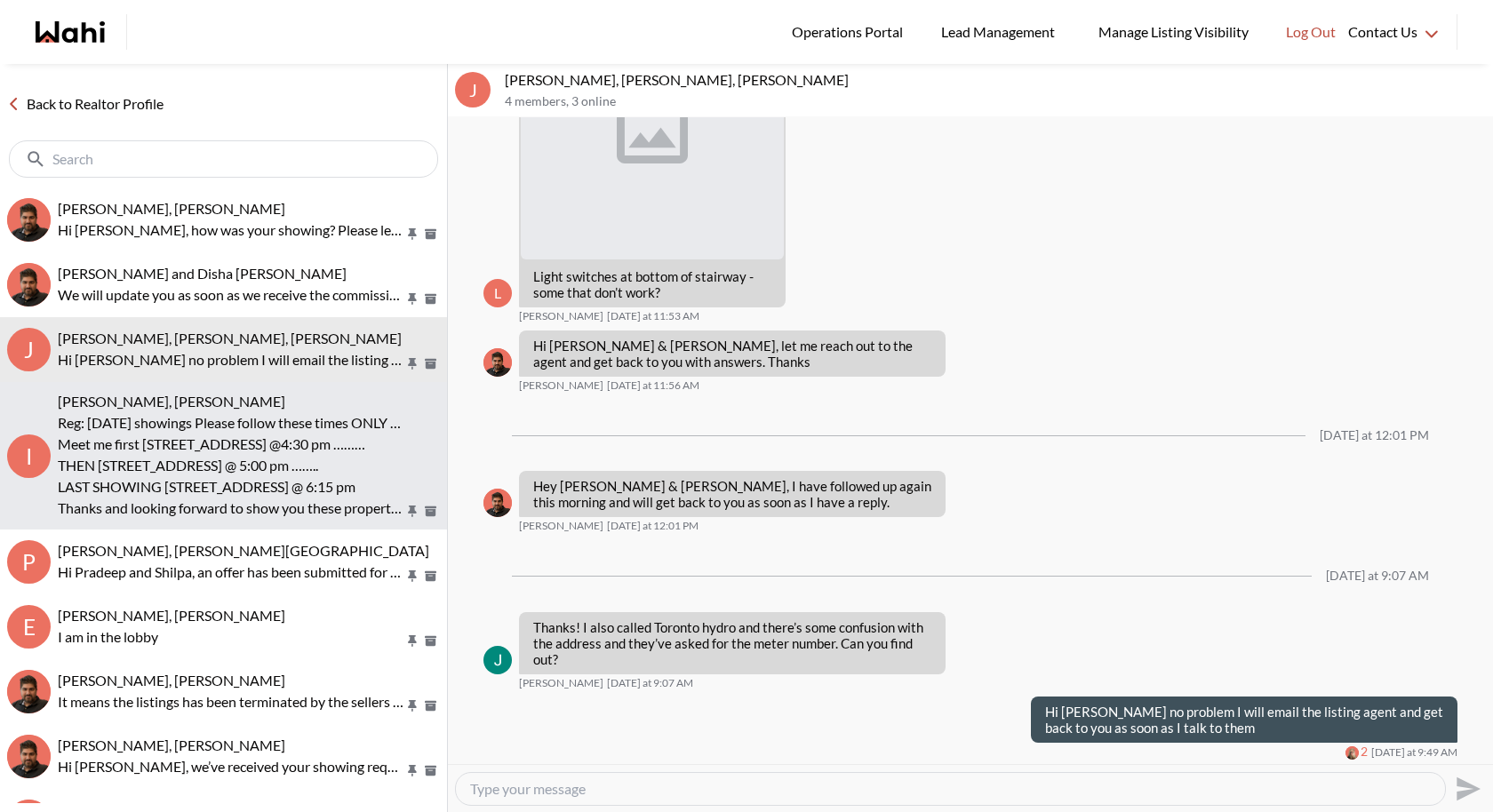
click at [153, 465] on p "THEN 195 REDPATH AVE # 3501 @ 5:00 pm …….." at bounding box center [231, 466] width 347 height 21
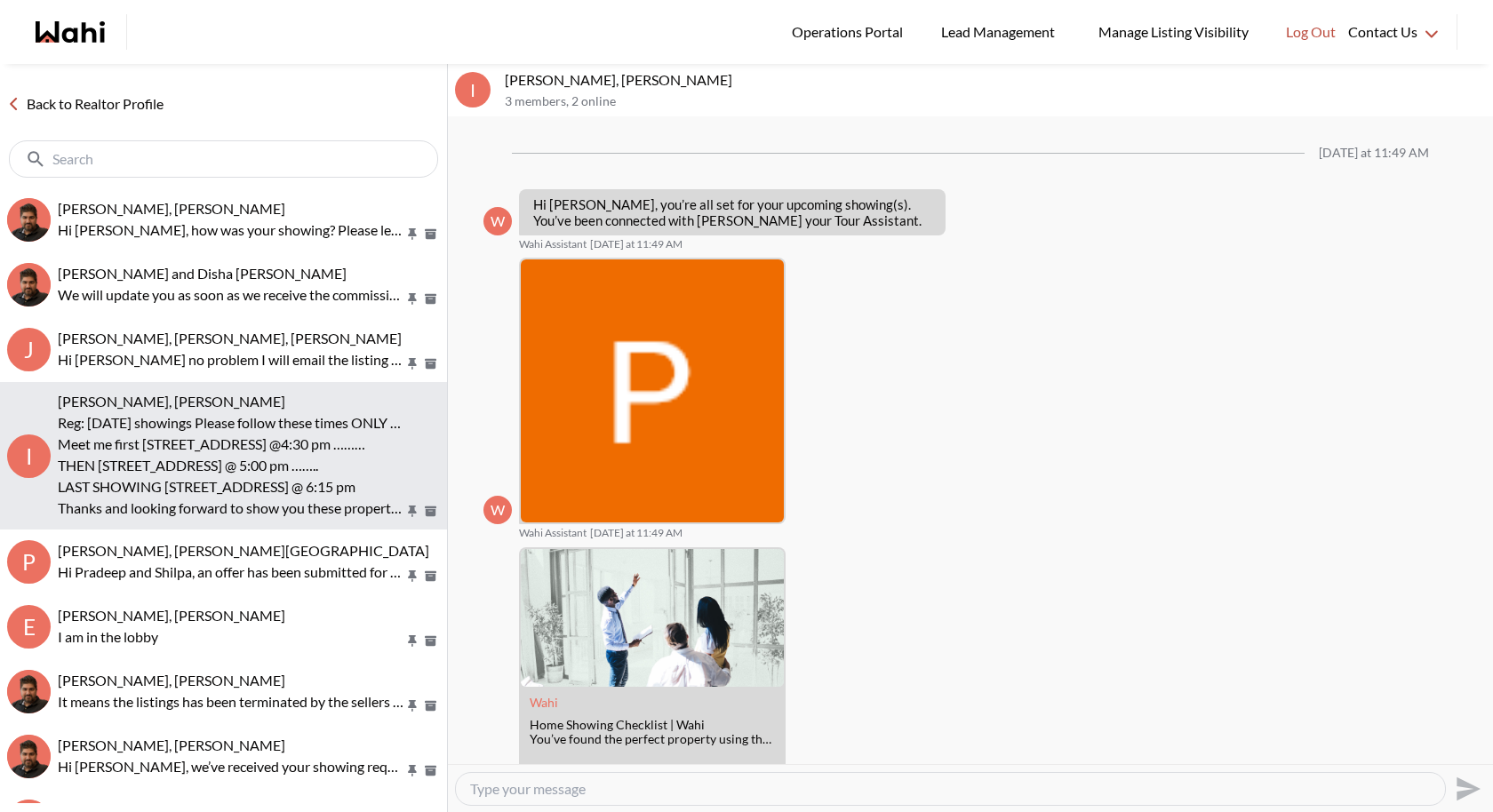
scroll to position [782, 0]
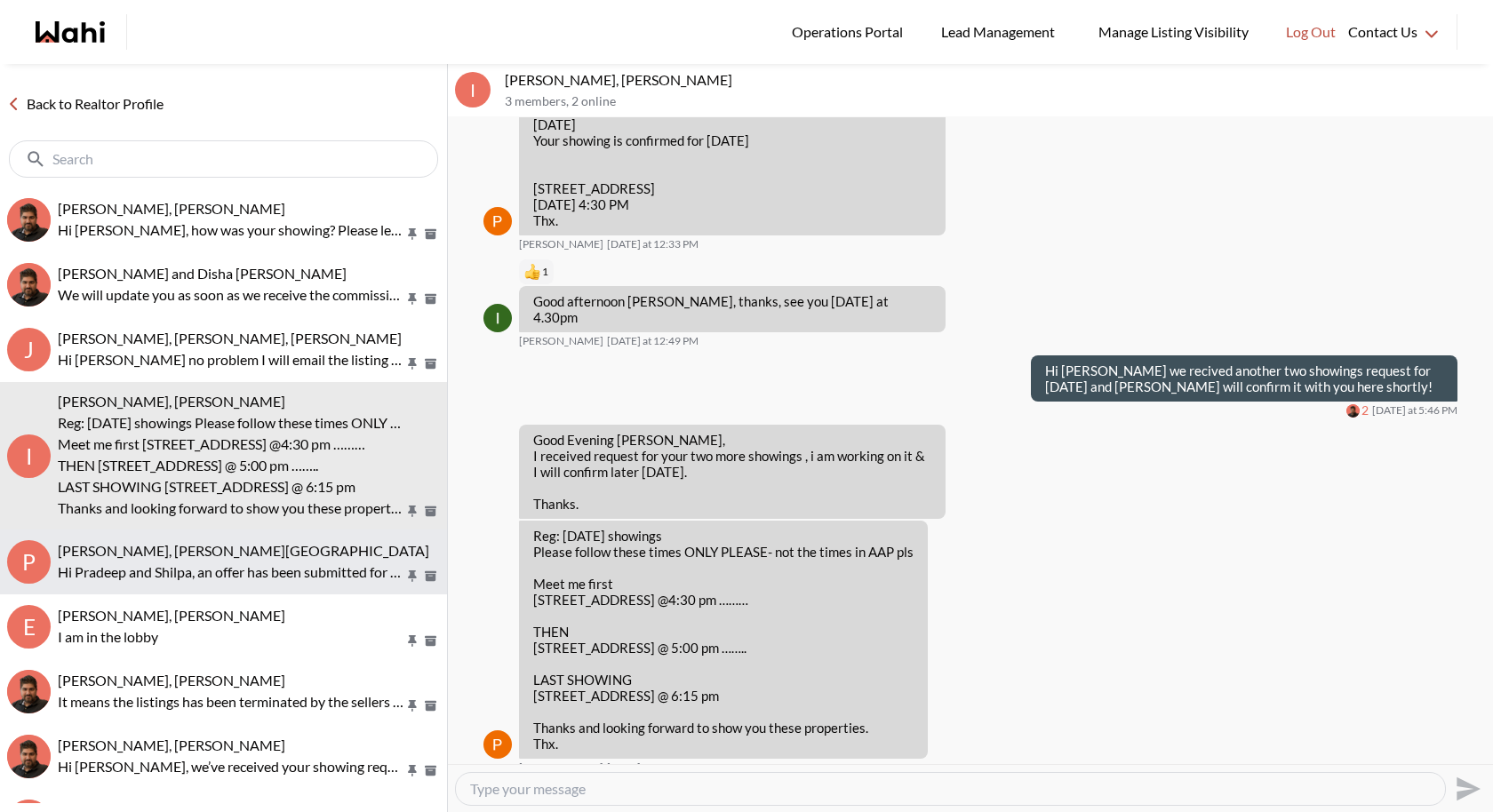
click at [164, 542] on span "[PERSON_NAME], [PERSON_NAME][GEOGRAPHIC_DATA]" at bounding box center [243, 549] width 371 height 17
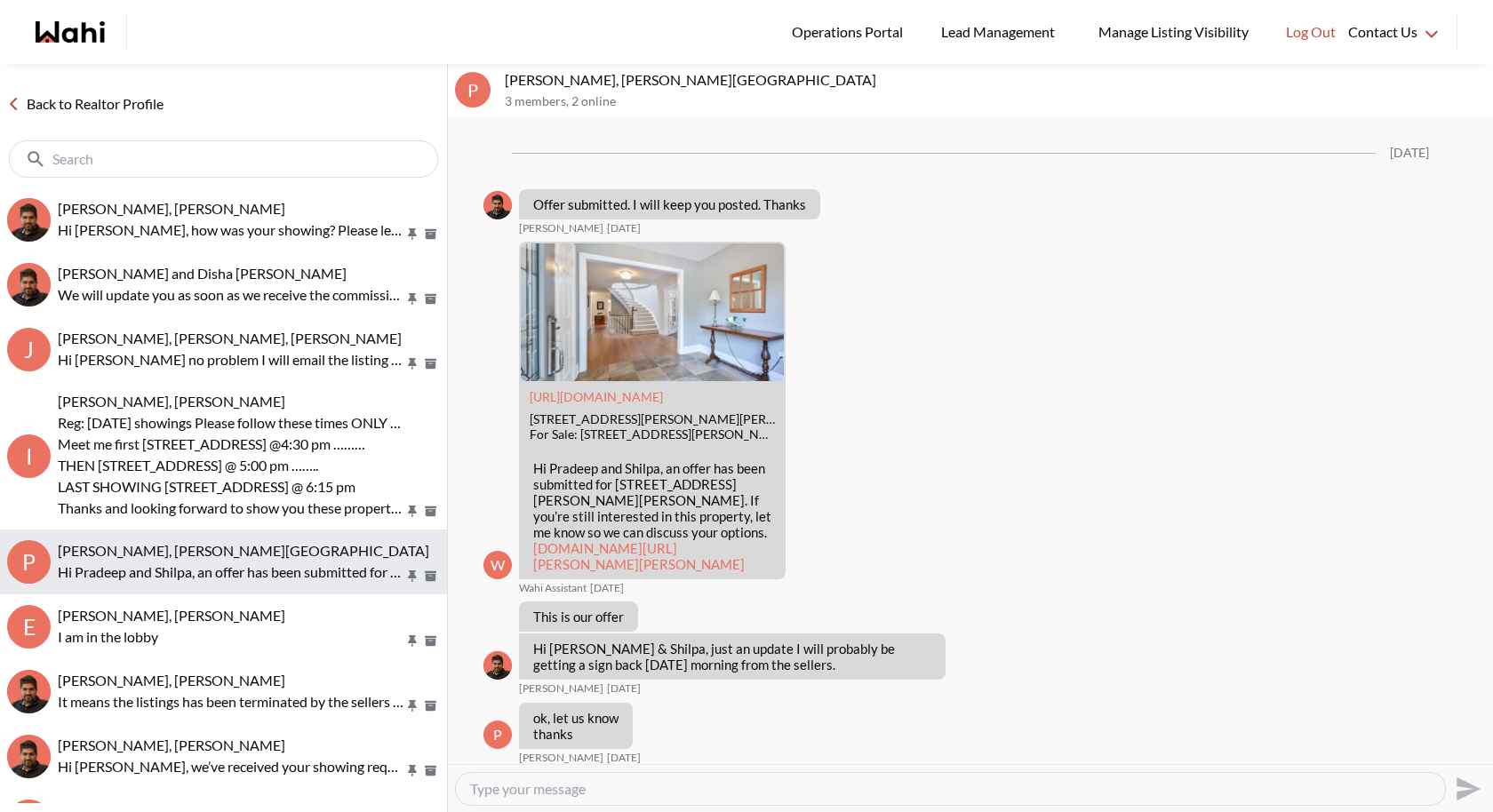
scroll to position [2848, 0]
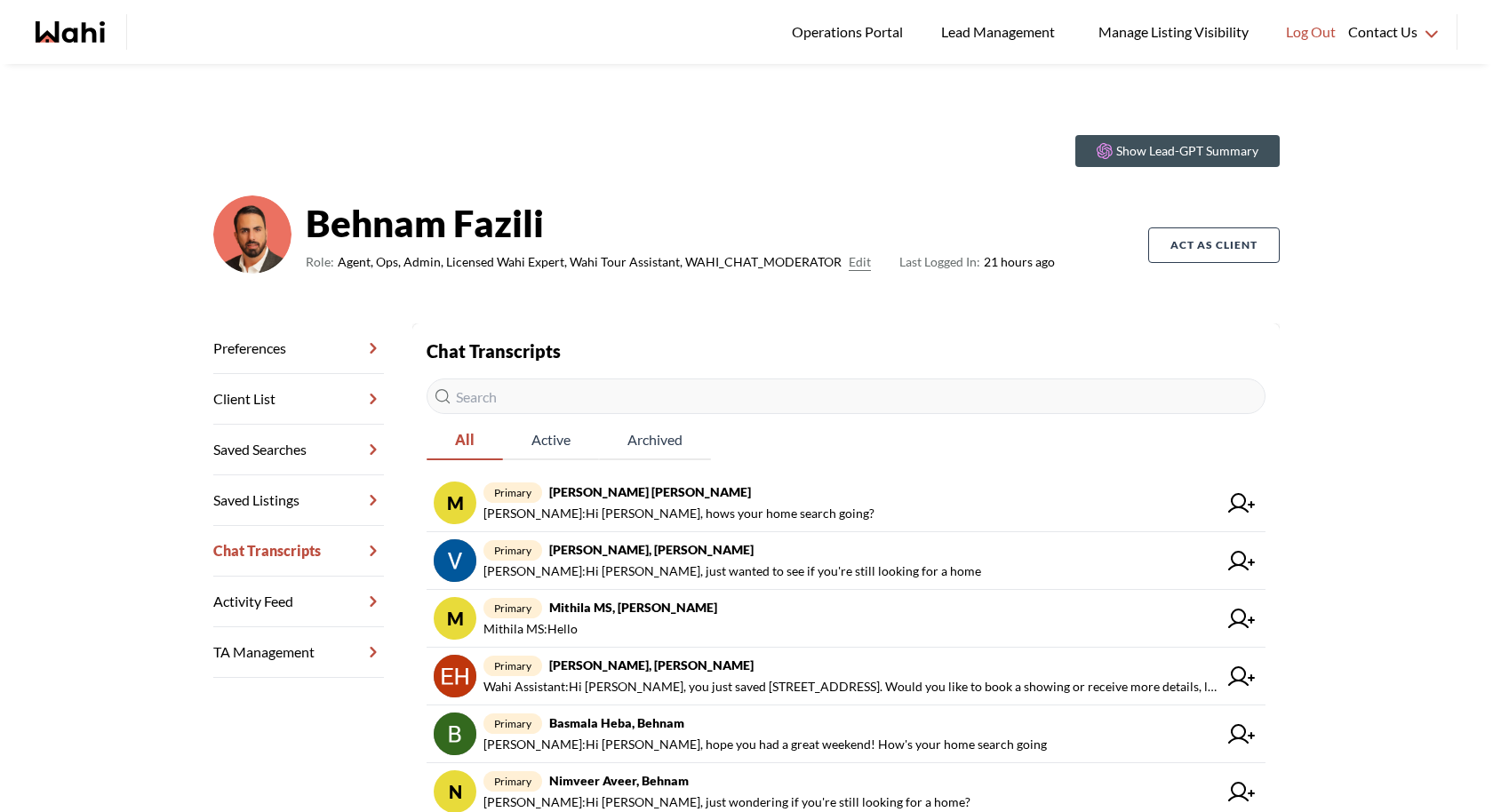
click at [587, 392] on input "text" at bounding box center [846, 396] width 839 height 36
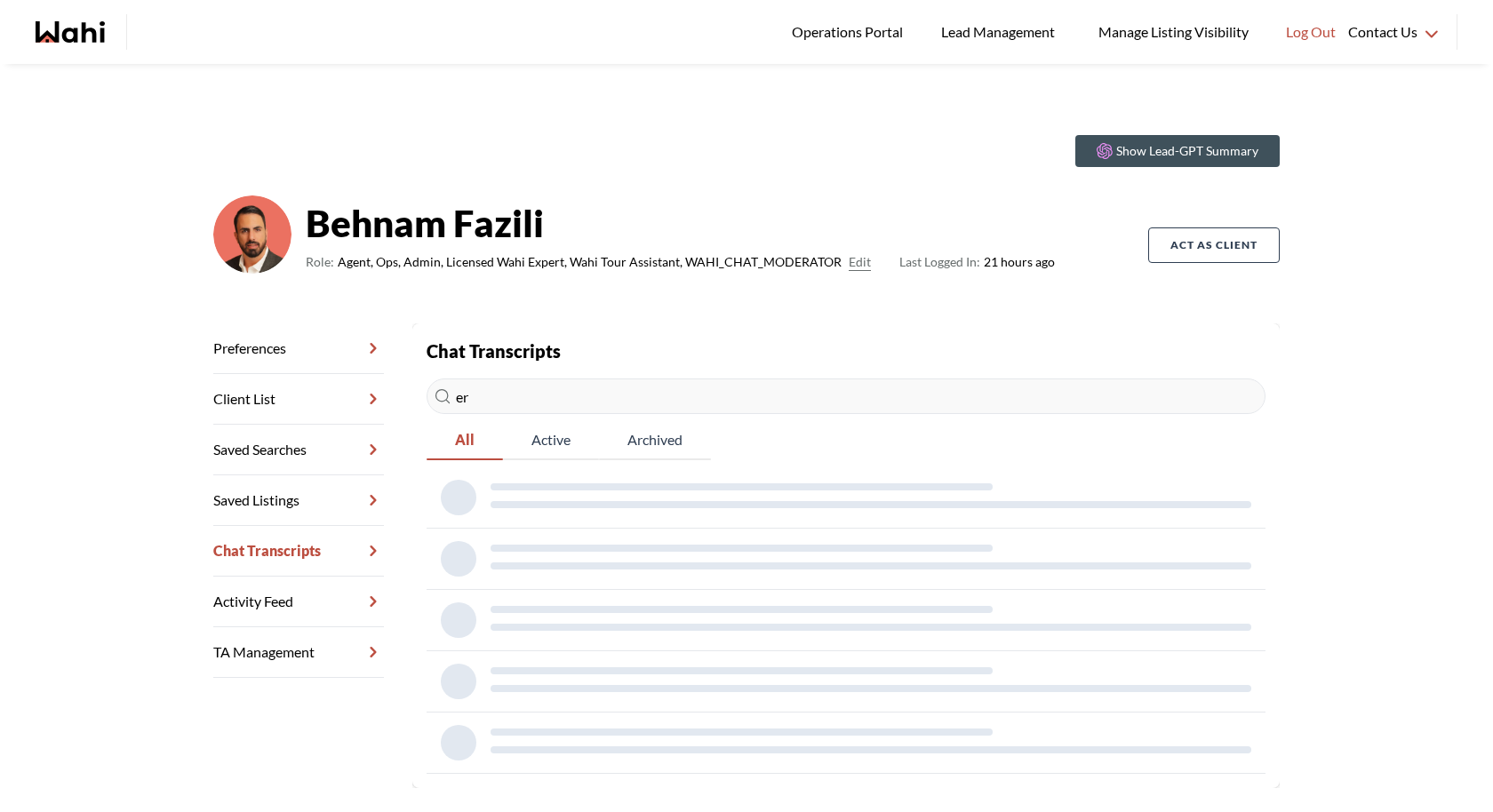
type input "e"
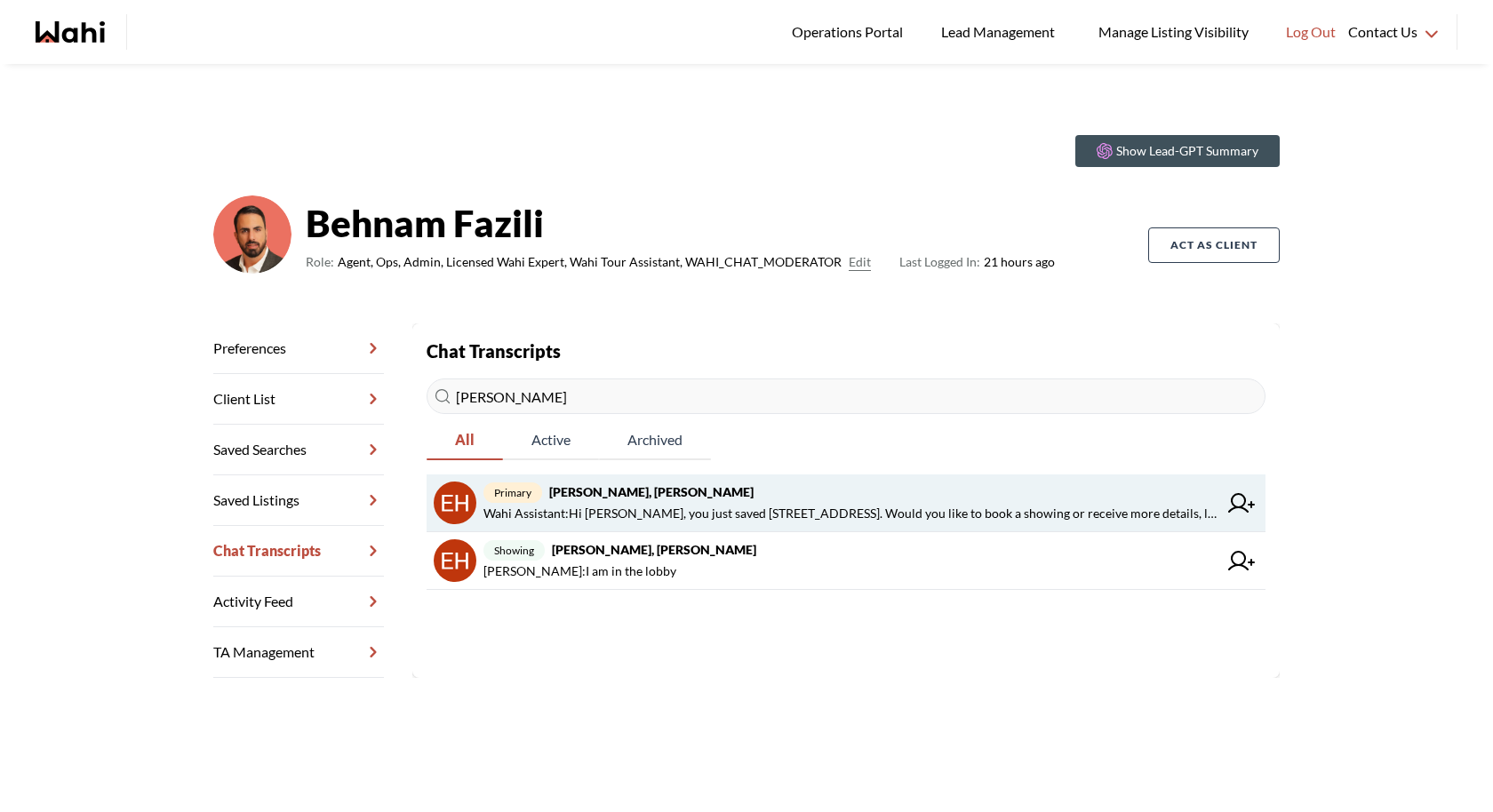
type input "[PERSON_NAME]"
click at [624, 513] on span "Wahi Assistant : Hi [PERSON_NAME], you just saved [STREET_ADDRESS]. Would you l…" at bounding box center [851, 514] width 734 height 21
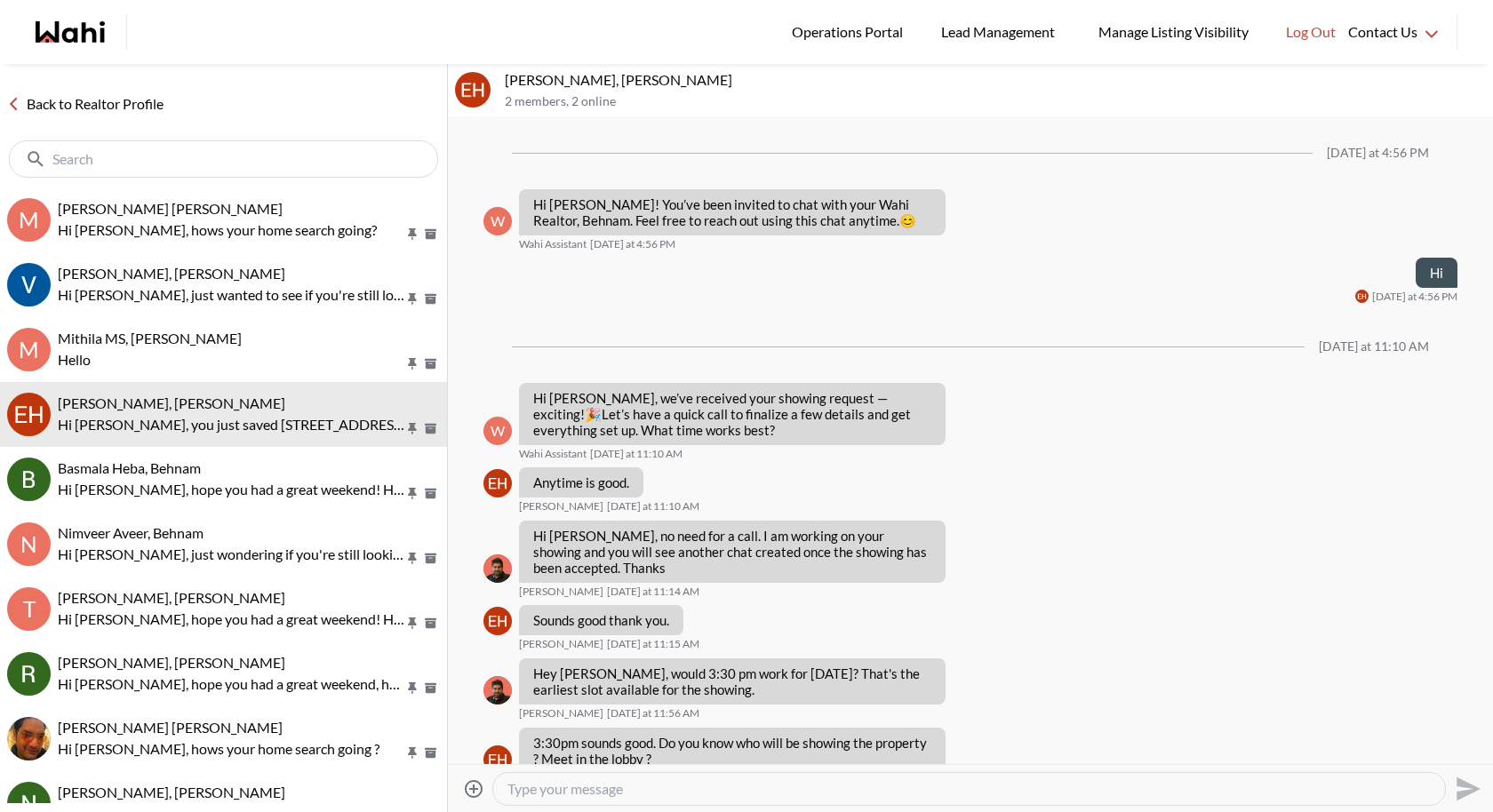
scroll to position [528, 0]
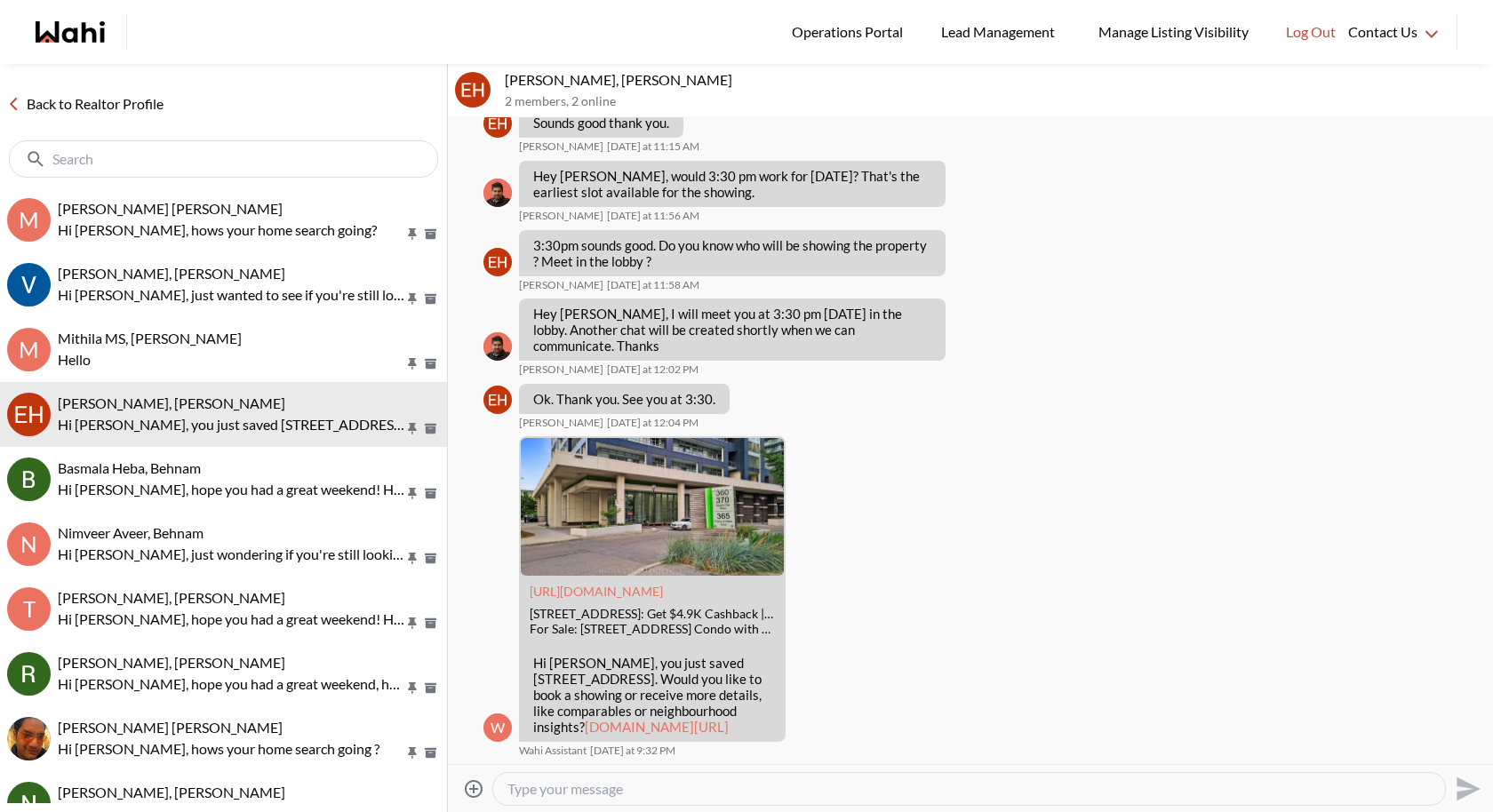
click at [550, 780] on textarea "Type your message" at bounding box center [969, 789] width 923 height 18
type textarea "Hi [PERSON_NAME], how was your showing? Please let me know if you have any ques…"
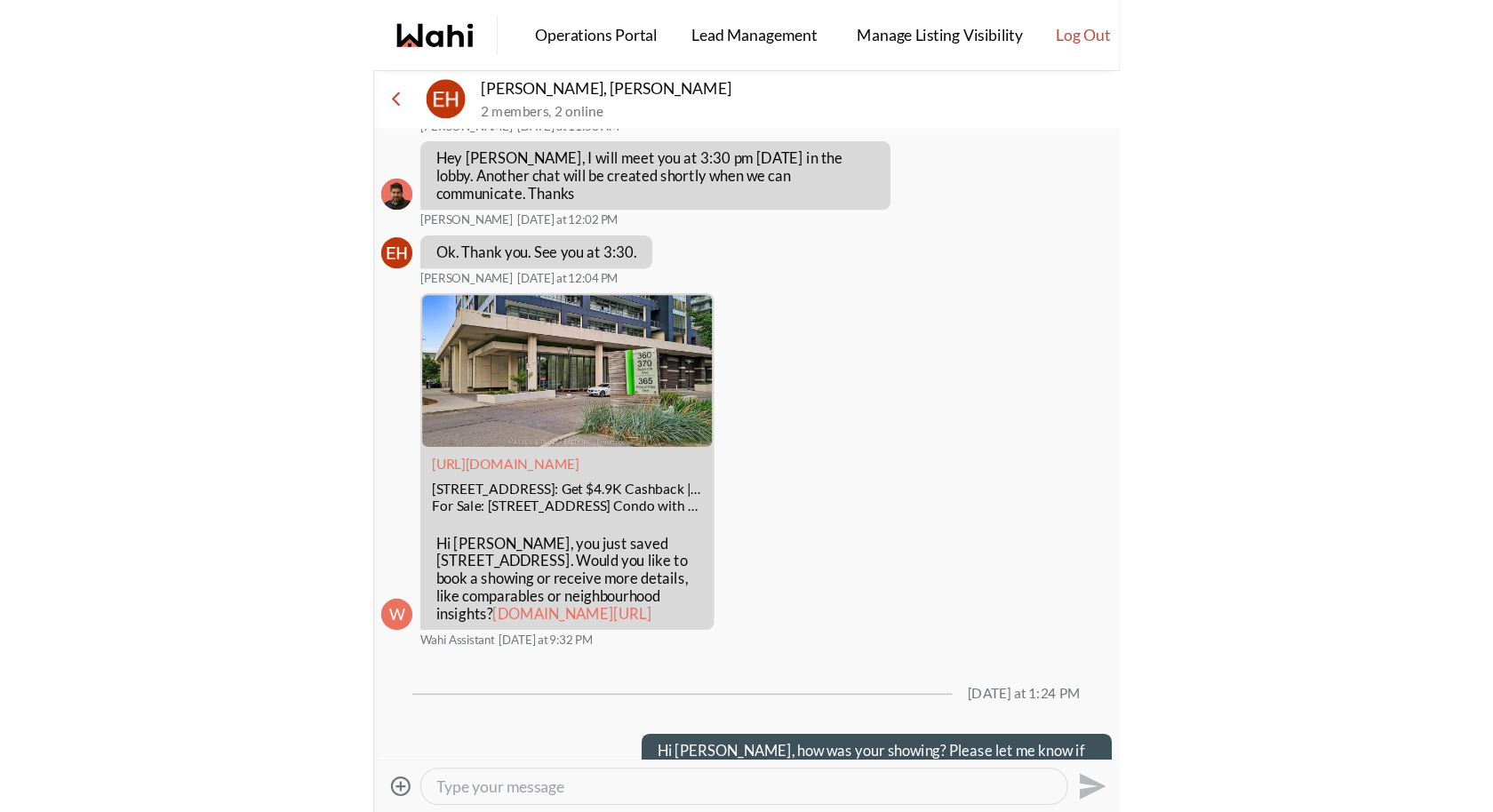
scroll to position [668, 0]
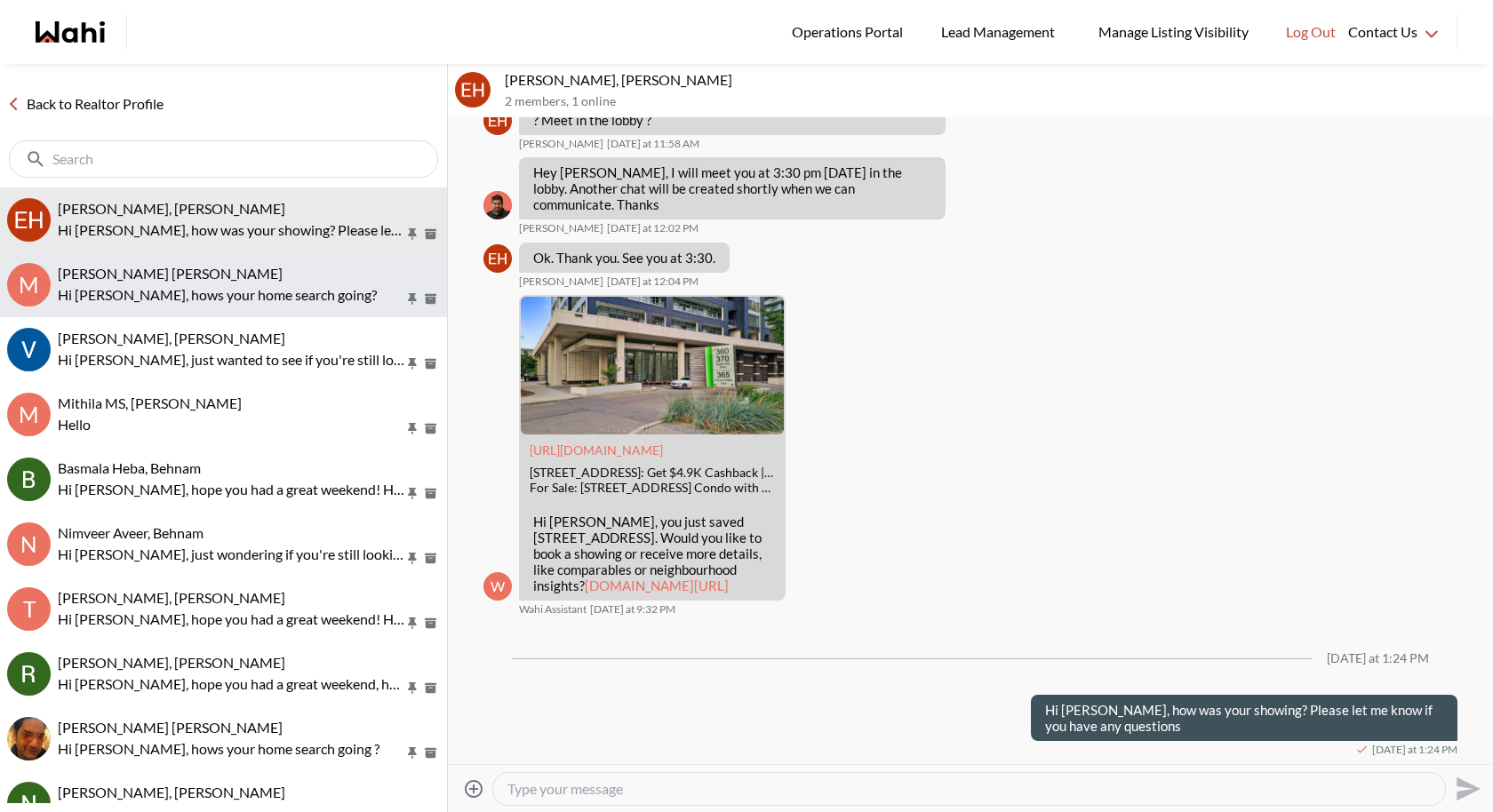
click at [270, 287] on p "Hi Muhammad, hows your home search going?" at bounding box center [231, 295] width 347 height 21
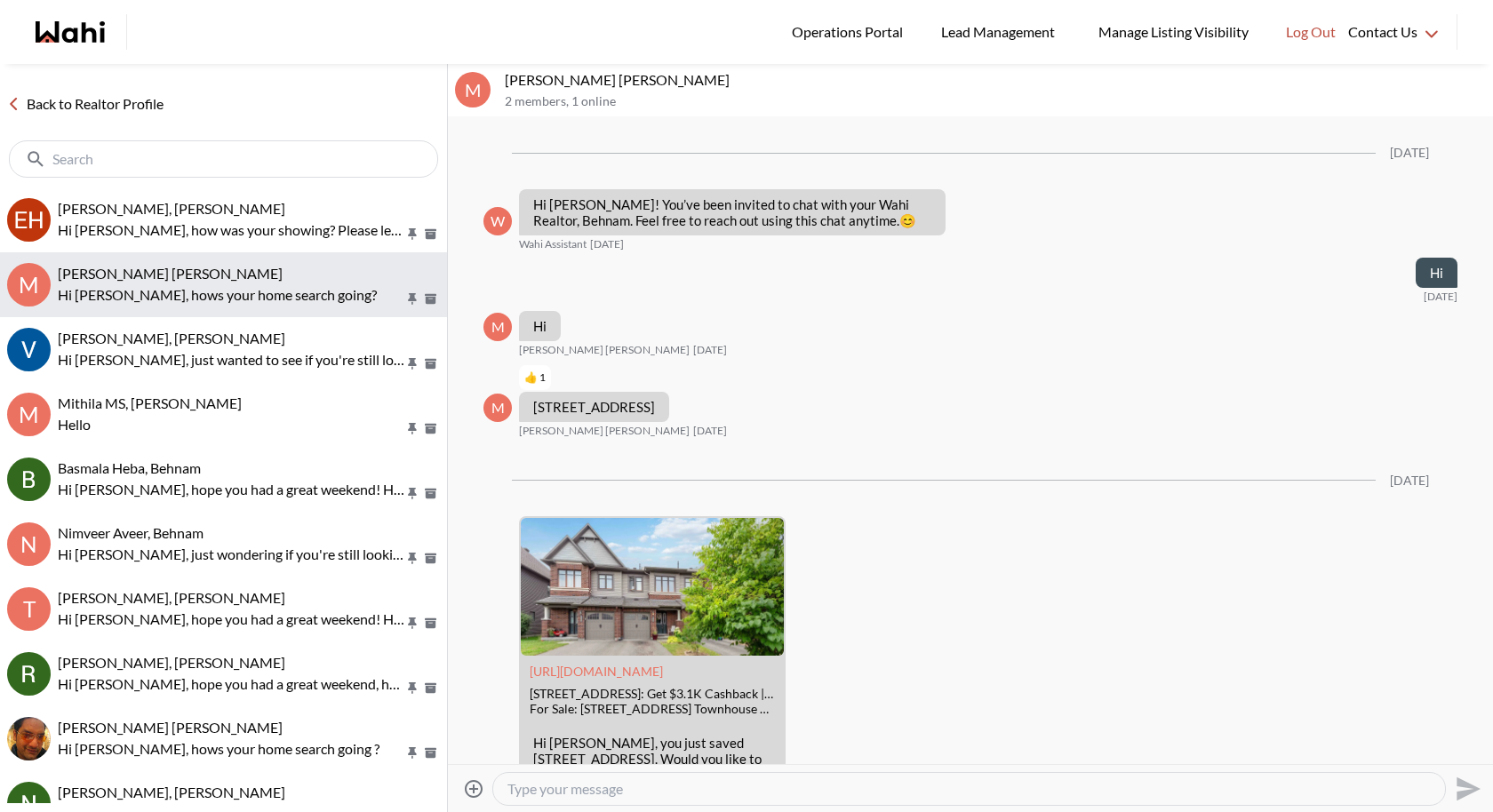
scroll to position [897, 0]
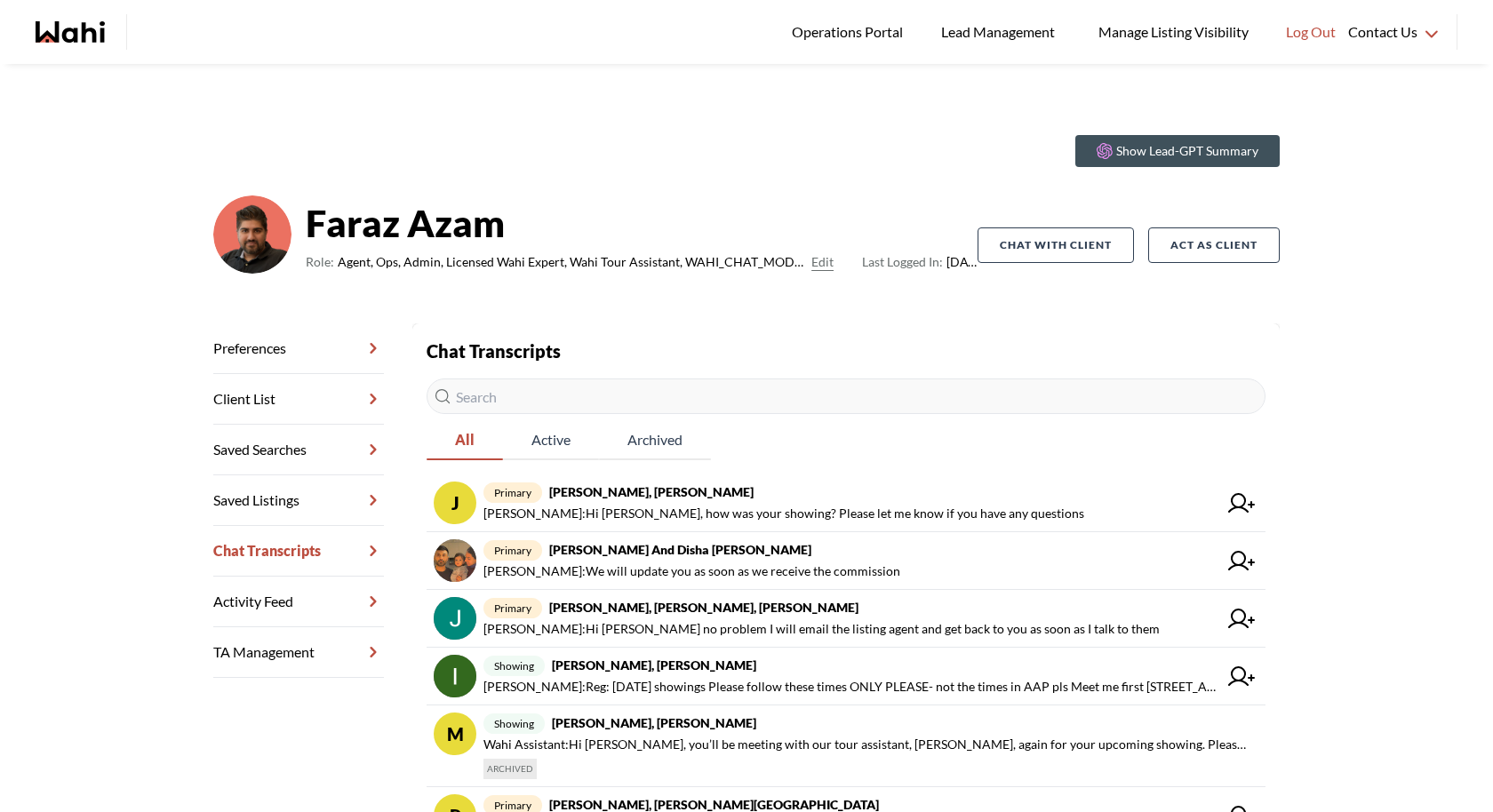
click at [714, 396] on input "text" at bounding box center [846, 396] width 839 height 36
paste input "sharonquemado@yahoo.ca"
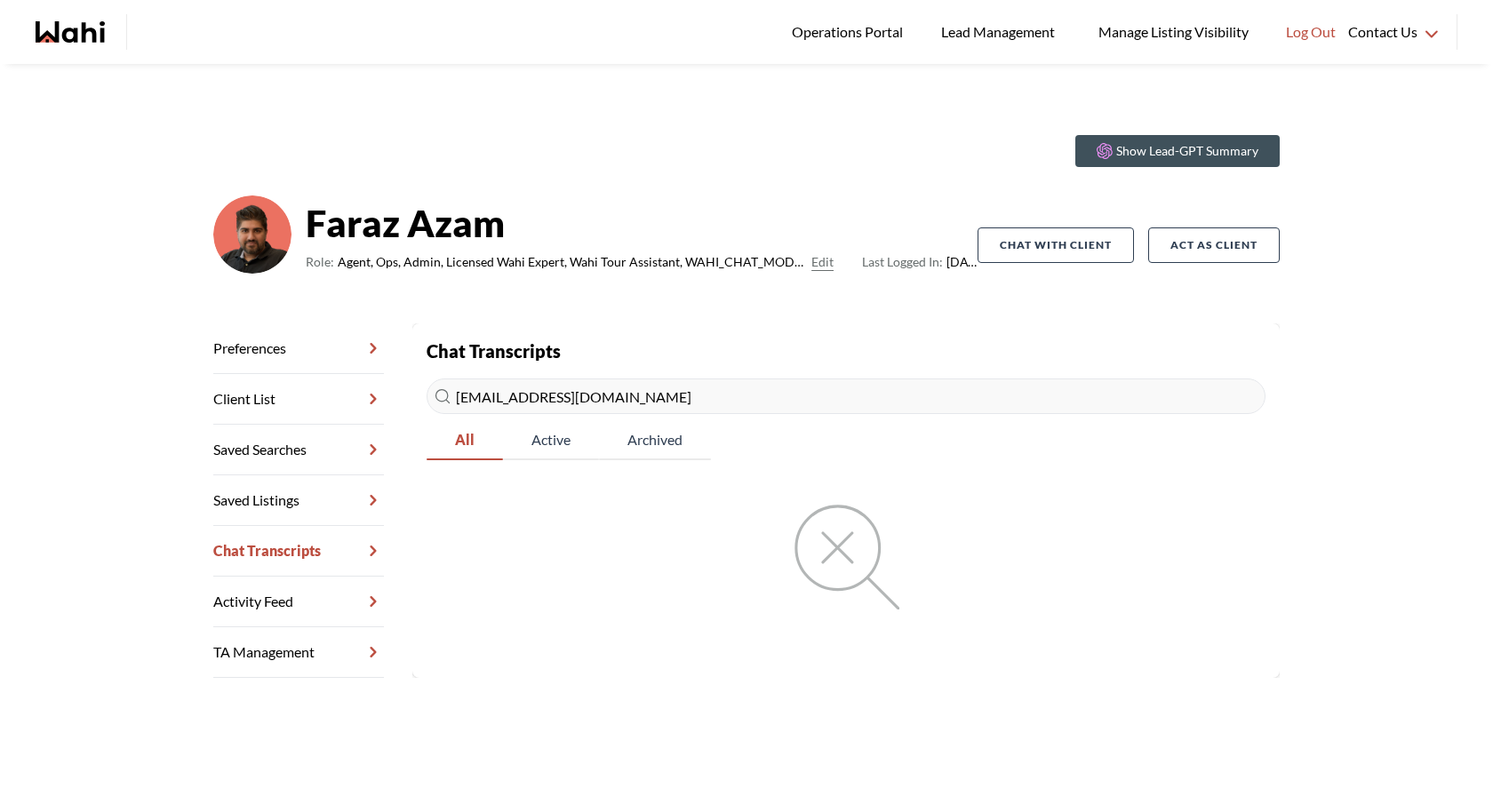
type input "sharonquemado@yahoo.ca"
drag, startPoint x: 649, startPoint y: 395, endPoint x: 278, endPoint y: 395, distance: 371.0
click at [278, 395] on div "Preferences Client List Saved Searches Saved Listings Chat Transcripts Activity…" at bounding box center [746, 500] width 1066 height 354
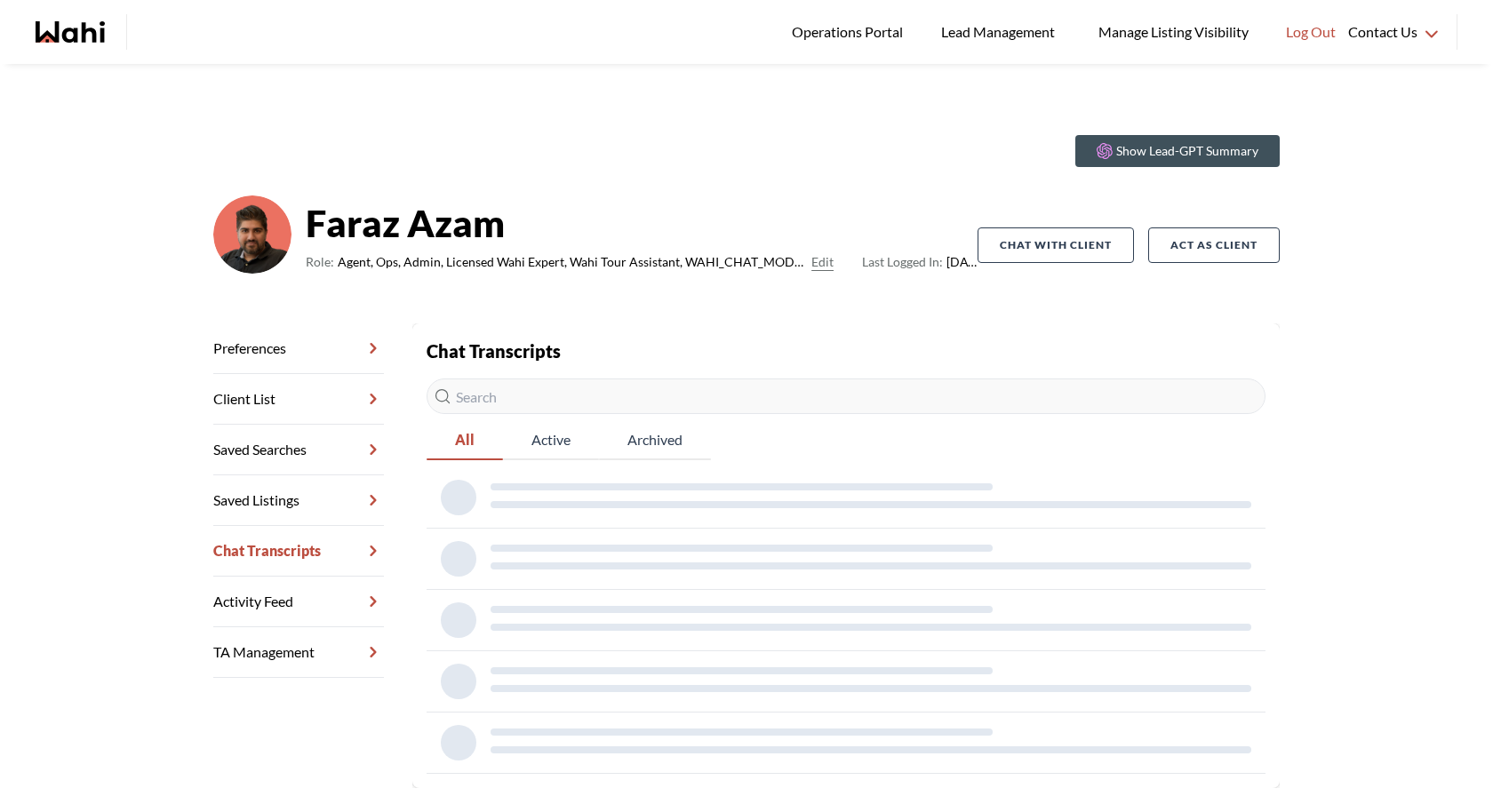
paste input "Sharon Ricasio"
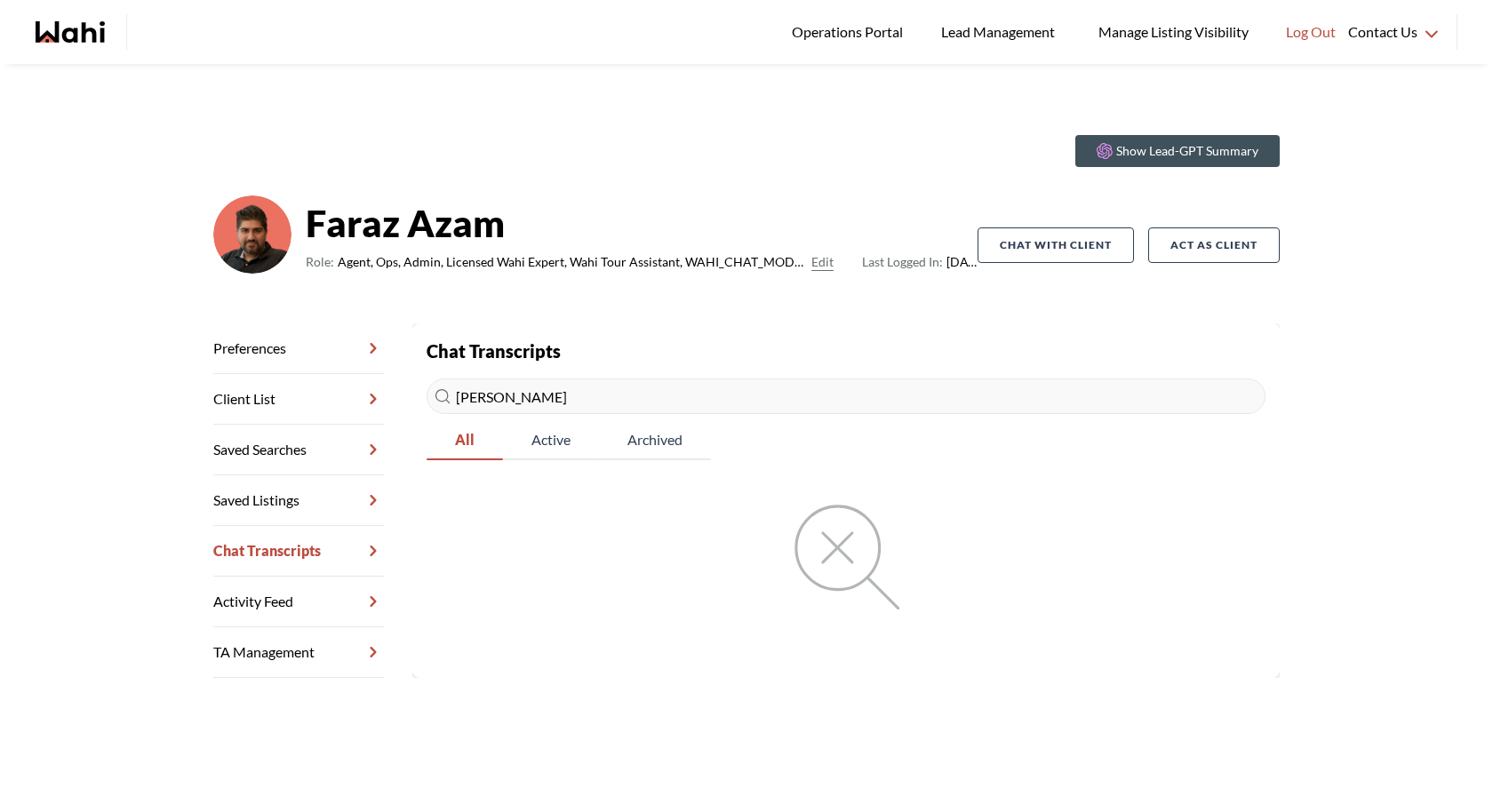
type input "Sharon Ricasio"
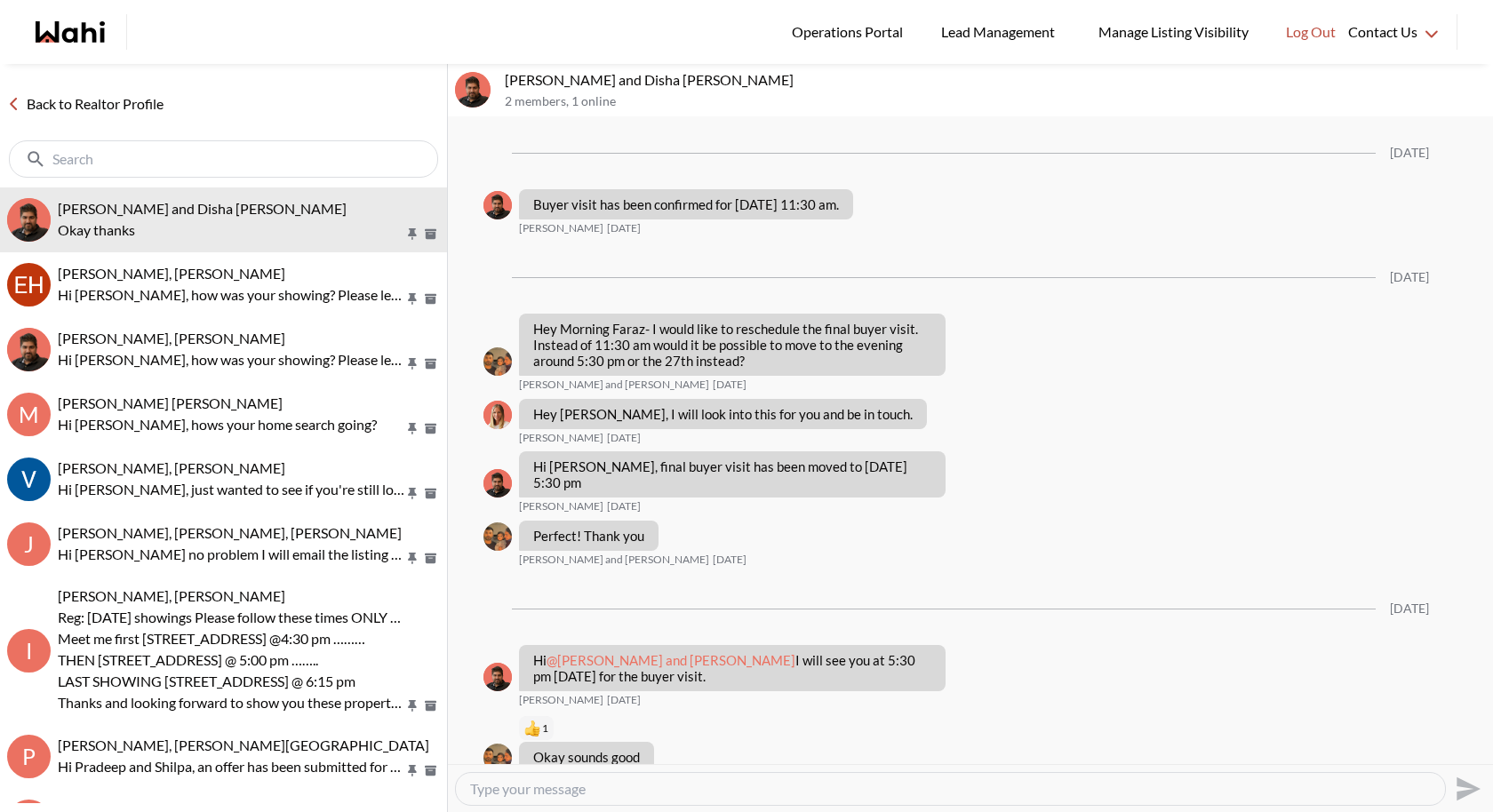
scroll to position [1528, 0]
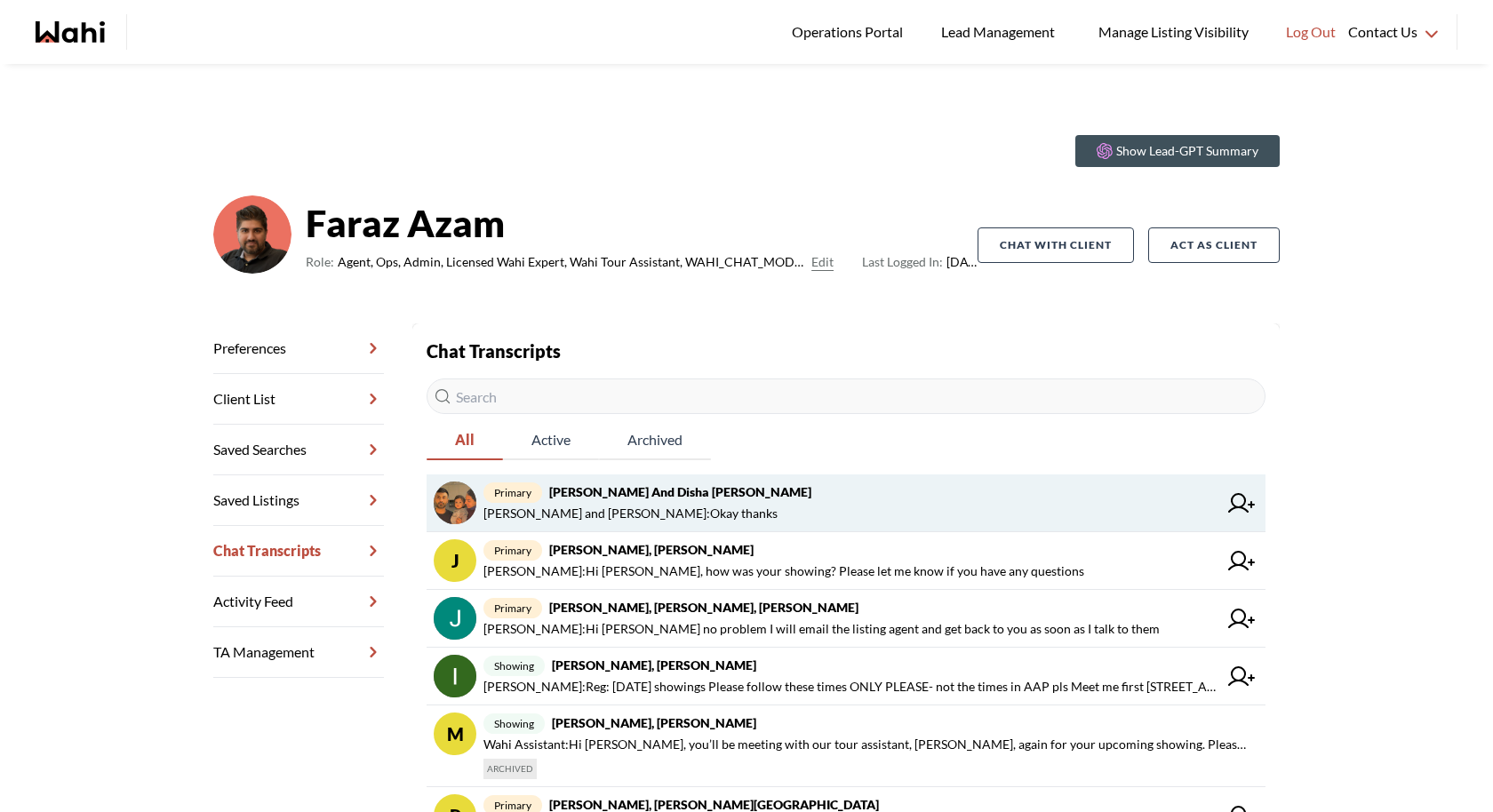
click at [656, 520] on span "[PERSON_NAME] and [PERSON_NAME] : Okay thanks" at bounding box center [631, 514] width 294 height 21
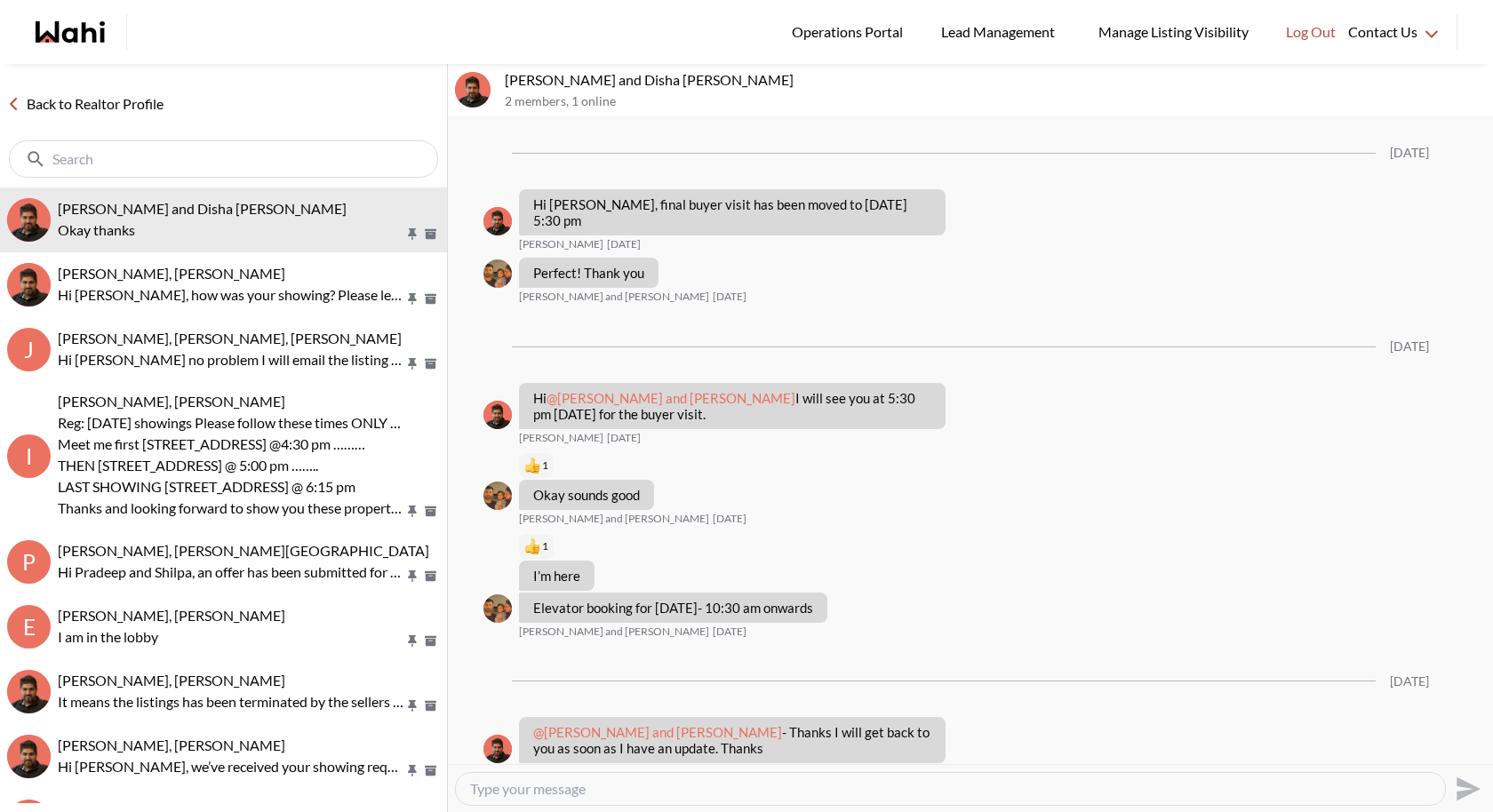
scroll to position [1265, 0]
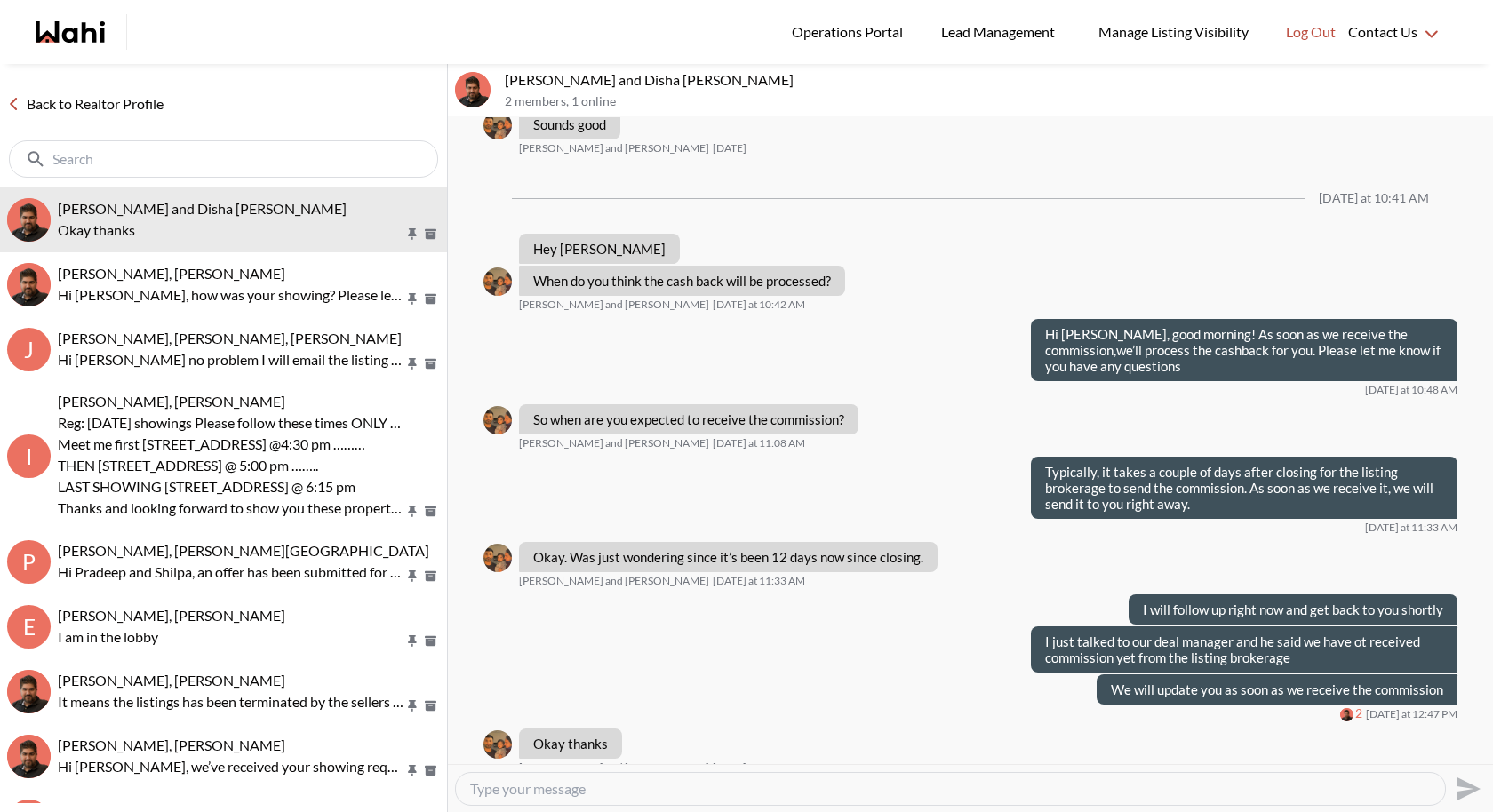
click at [577, 784] on textarea "Type your message" at bounding box center [950, 789] width 960 height 18
type textarea "N"
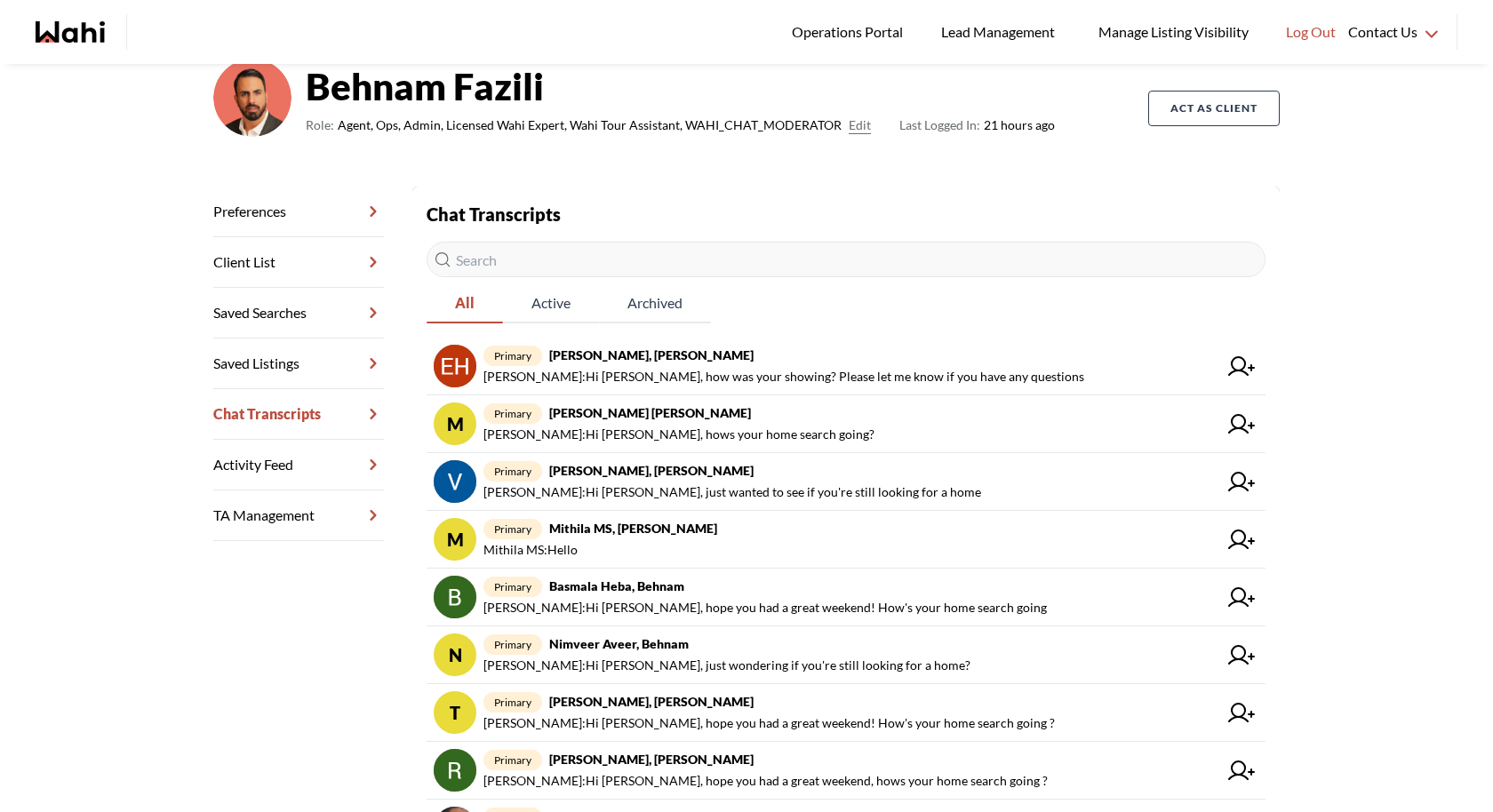
scroll to position [143, 0]
